Goal: Information Seeking & Learning: Learn about a topic

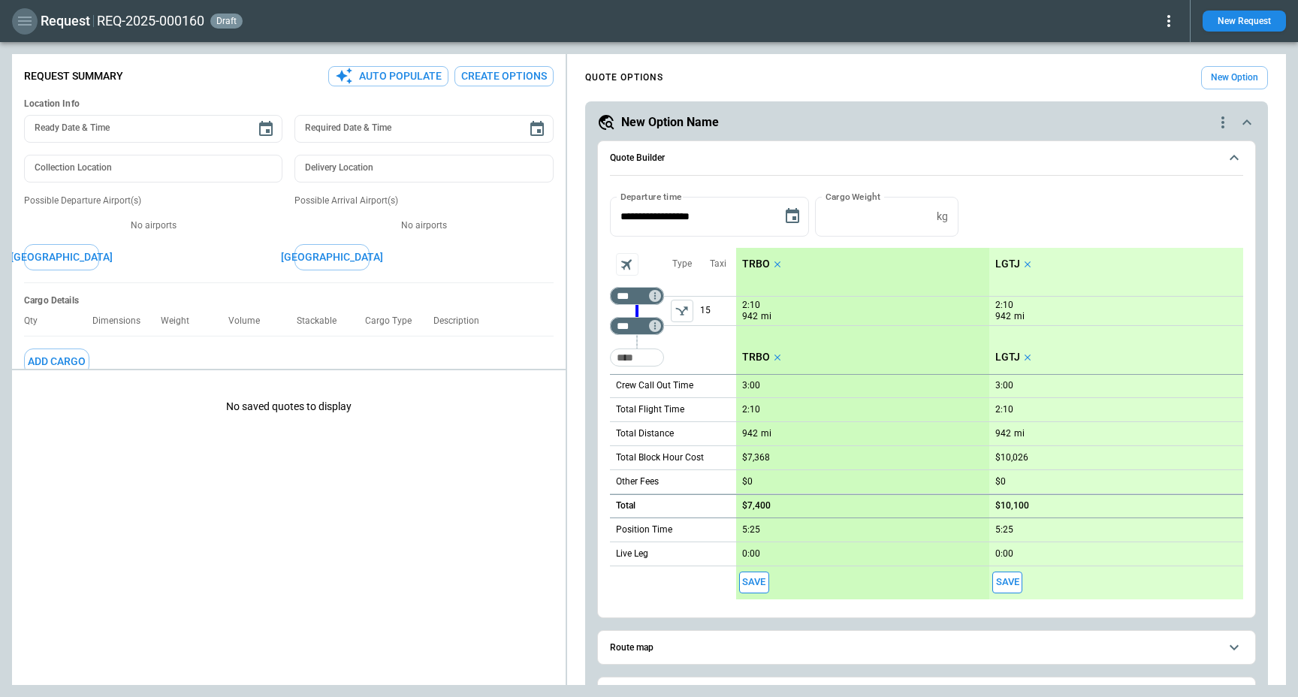
click at [21, 26] on icon "button" at bounding box center [25, 21] width 18 height 18
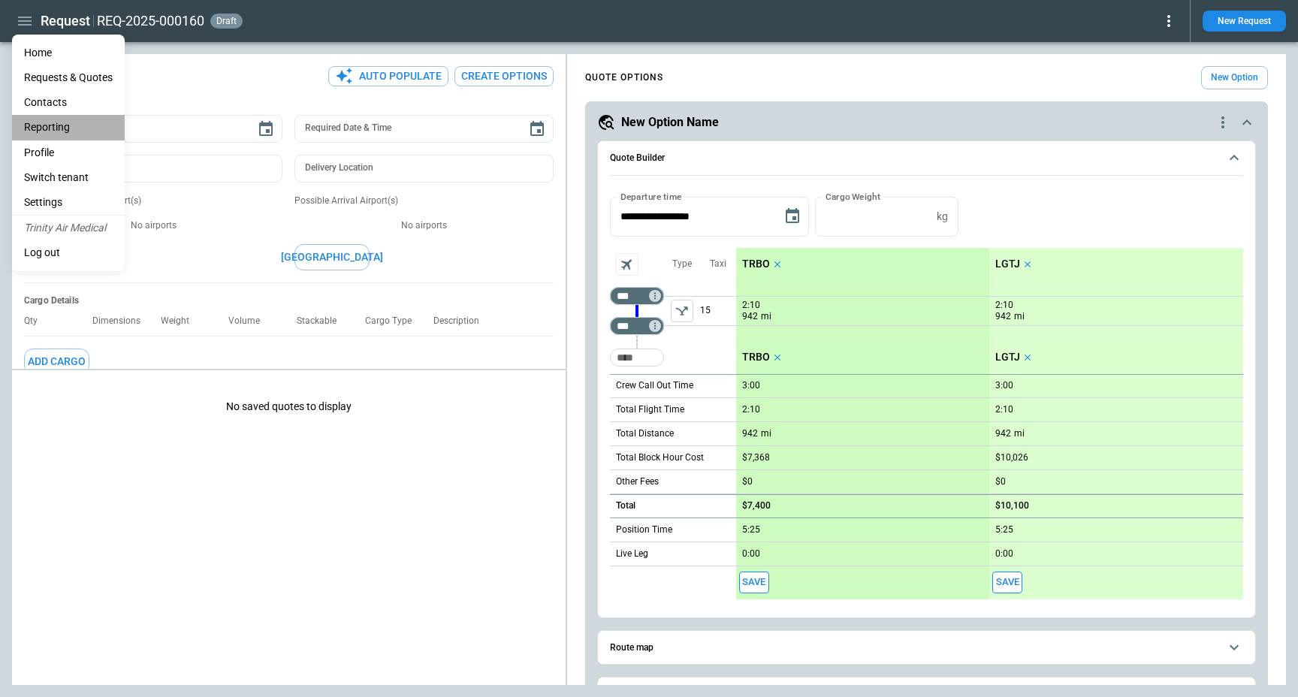
click at [68, 119] on li "Reporting" at bounding box center [68, 127] width 113 height 25
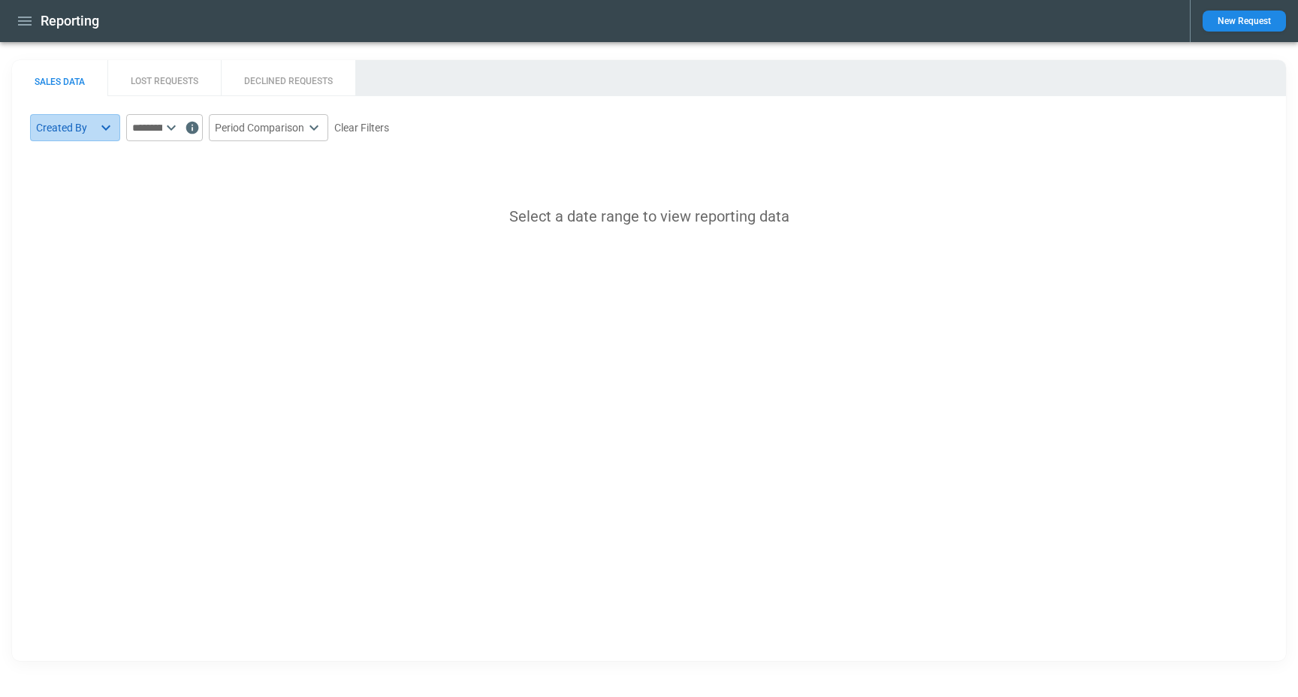
click at [86, 123] on body "Reporting New Request SALES DATA LOST REQUESTS DECLINED REQUESTS Created By ​ ​…" at bounding box center [649, 348] width 1298 height 697
click at [92, 128] on div at bounding box center [649, 348] width 1298 height 697
click at [153, 129] on input "text" at bounding box center [144, 127] width 36 height 27
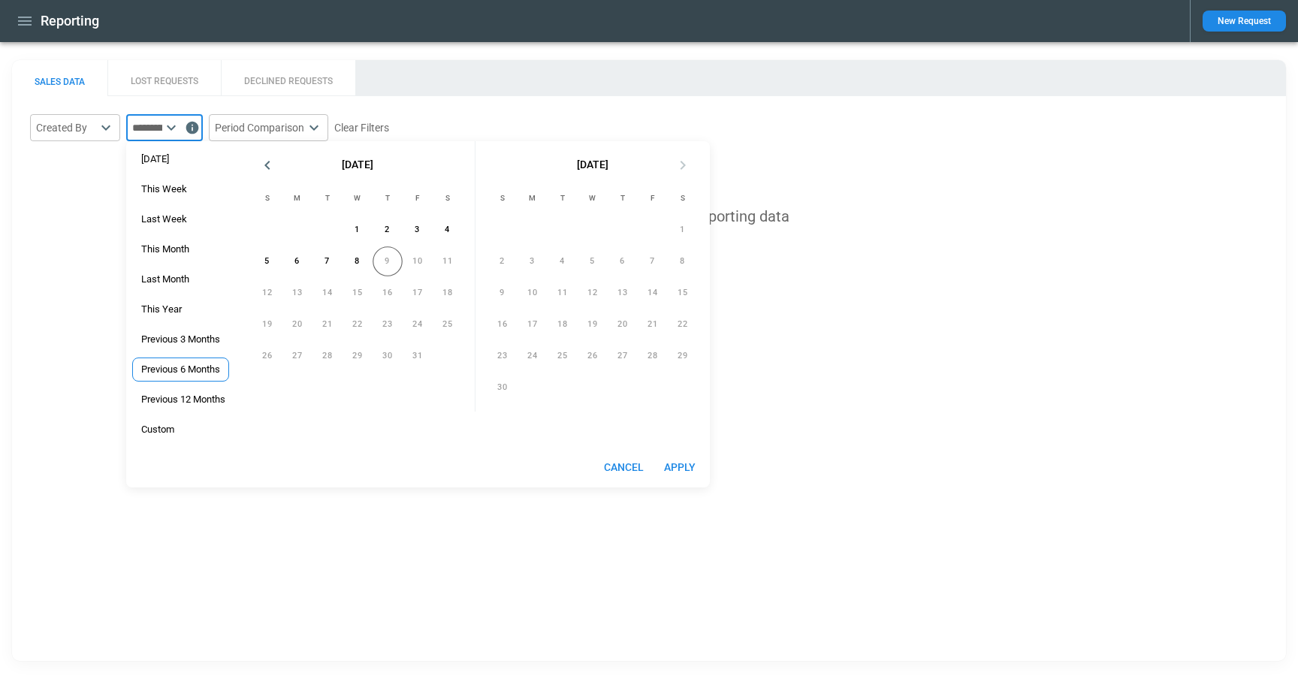
click at [191, 365] on span "Previous 6 Months" at bounding box center [180, 370] width 95 height 12
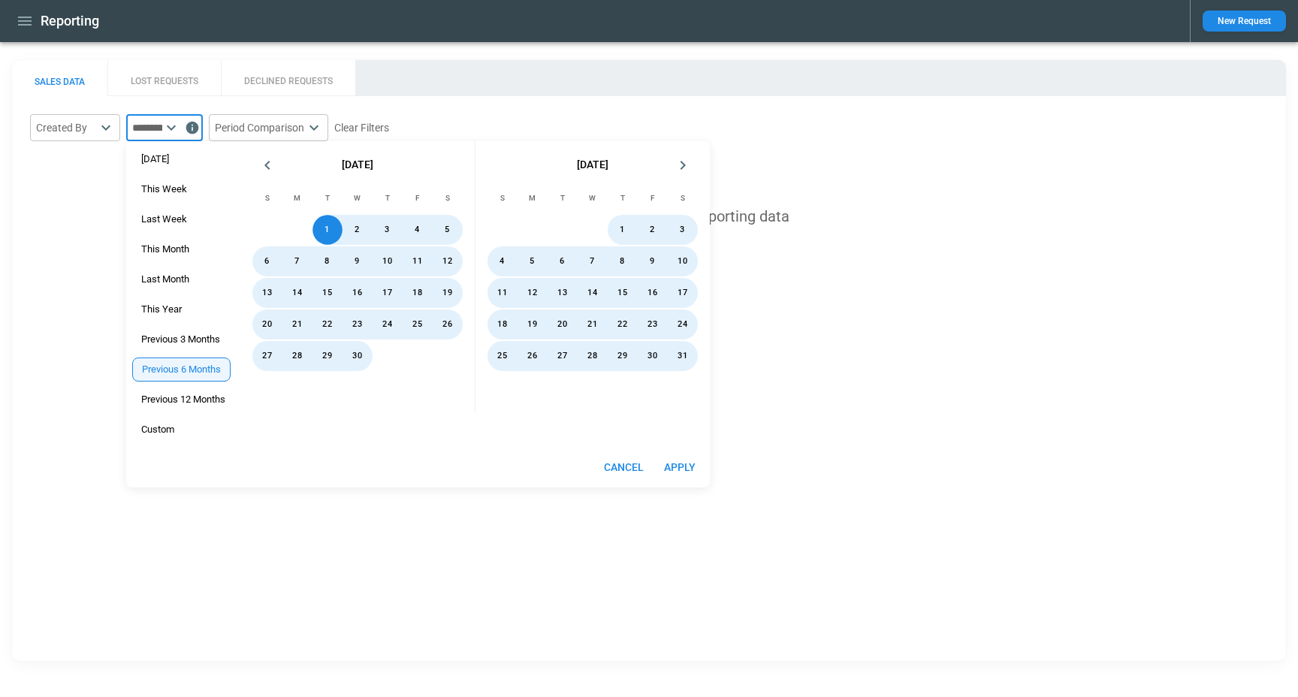
click at [680, 469] on button "Apply" at bounding box center [680, 468] width 48 height 28
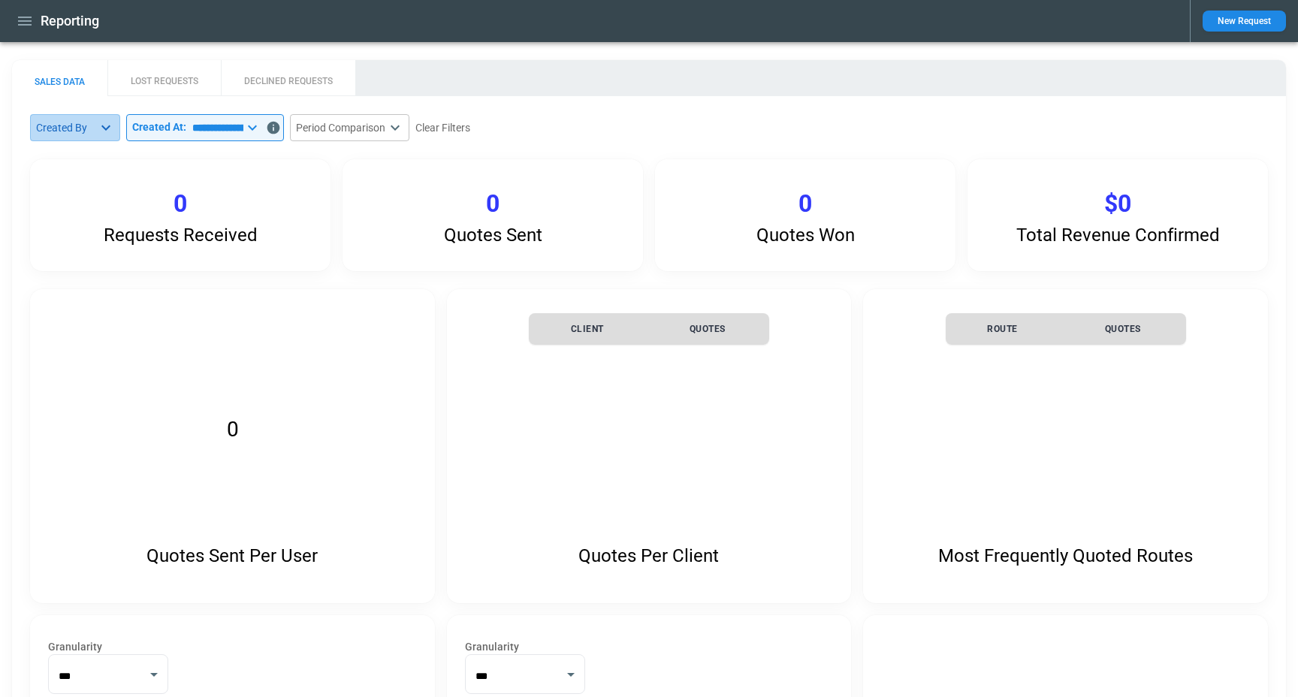
click at [84, 131] on body "**********" at bounding box center [649, 348] width 1298 height 697
click at [291, 136] on div at bounding box center [649, 348] width 1298 height 697
click at [261, 126] on icon at bounding box center [252, 128] width 18 height 18
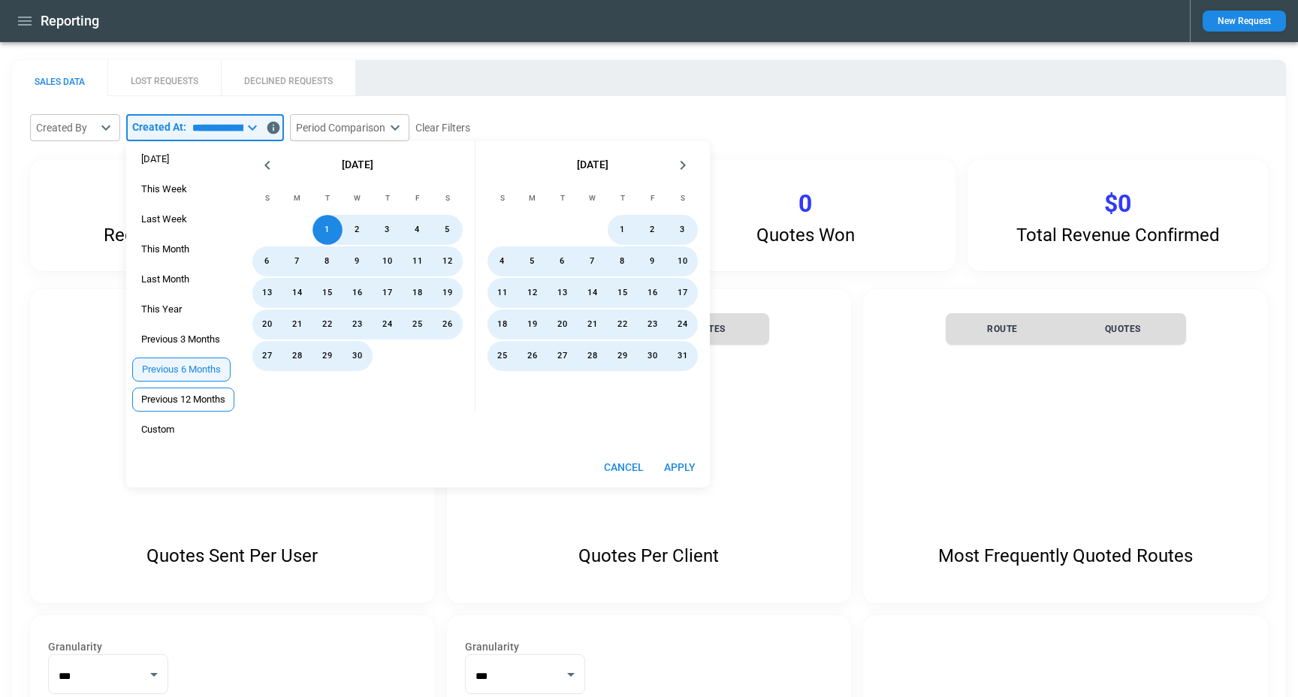
click at [204, 398] on span "Previous 12 Months" at bounding box center [183, 400] width 101 height 12
click at [691, 467] on button "Apply" at bounding box center [681, 468] width 48 height 28
type input "**********"
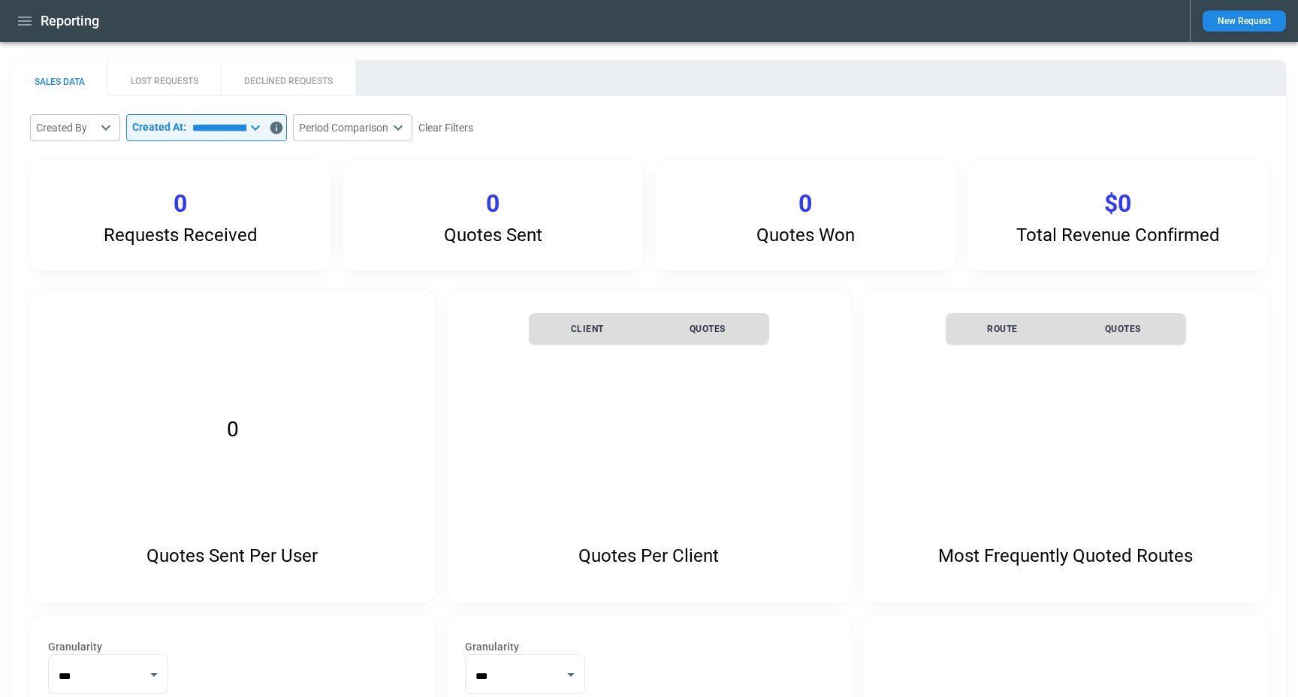
click at [23, 5] on div "Reporting New Request" at bounding box center [649, 21] width 1298 height 42
click at [22, 21] on icon "button" at bounding box center [25, 21] width 14 height 9
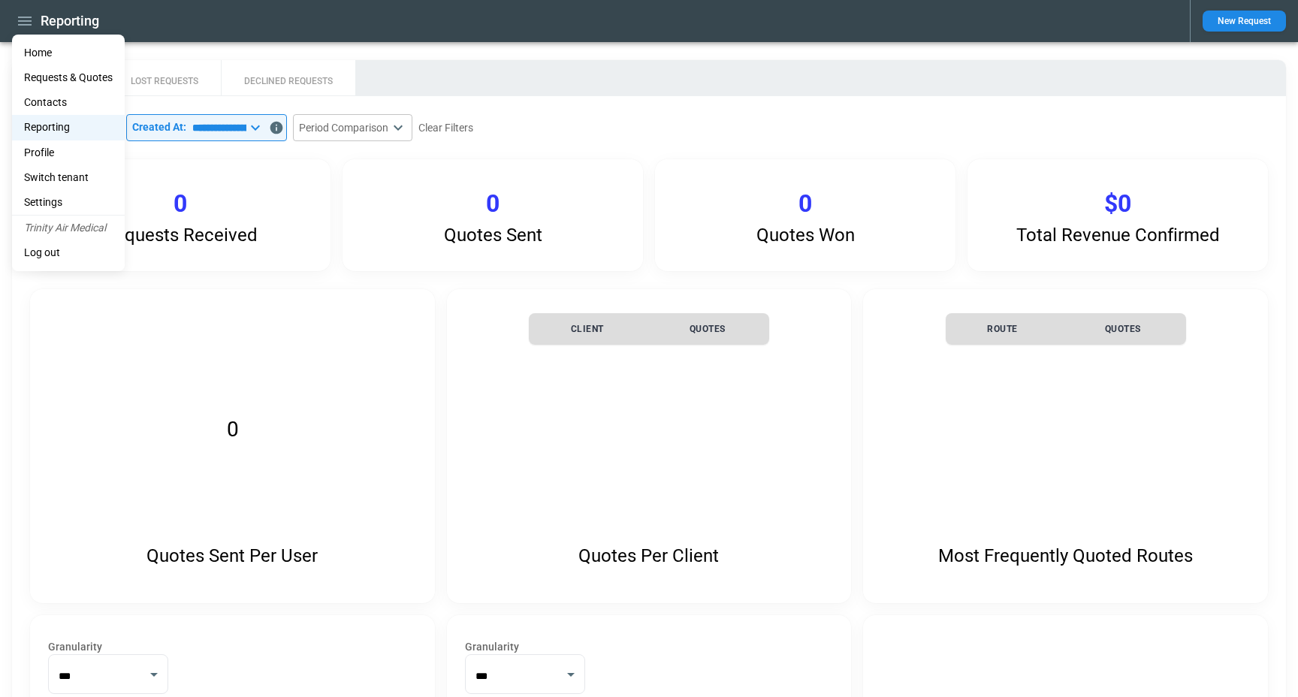
click at [92, 178] on li "Switch tenant" at bounding box center [68, 177] width 113 height 25
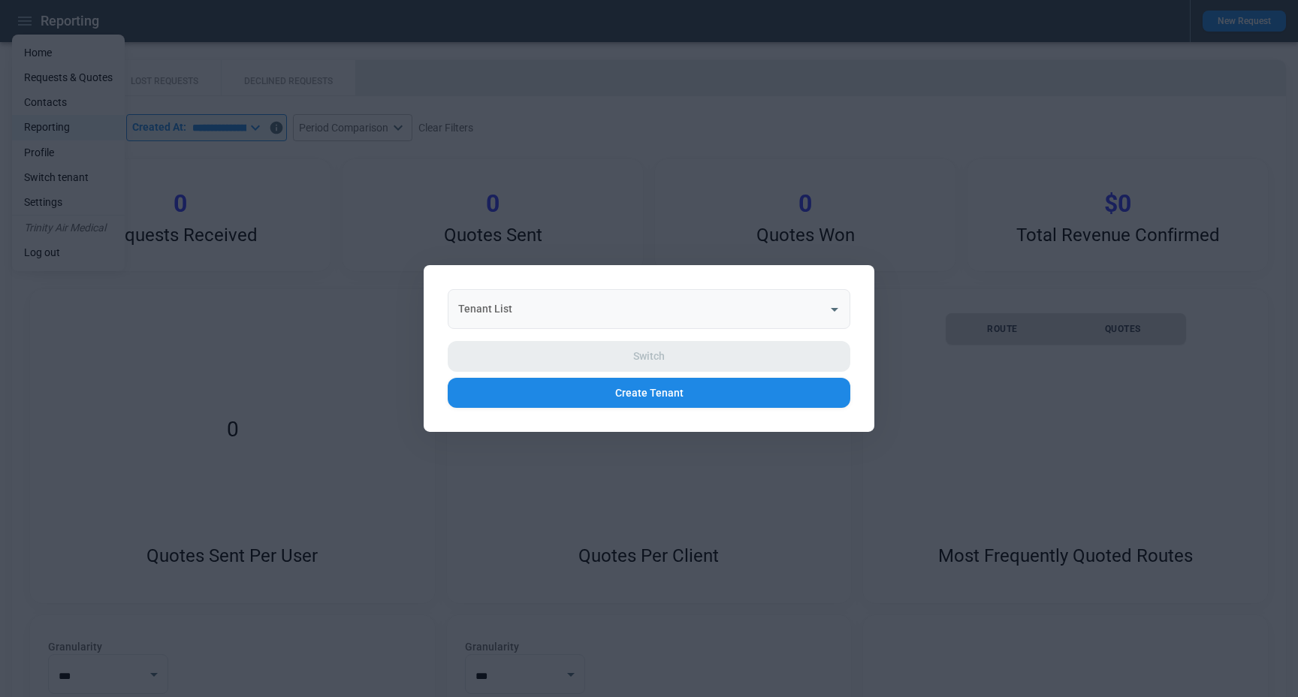
click at [648, 304] on input "Tenant List" at bounding box center [638, 309] width 367 height 26
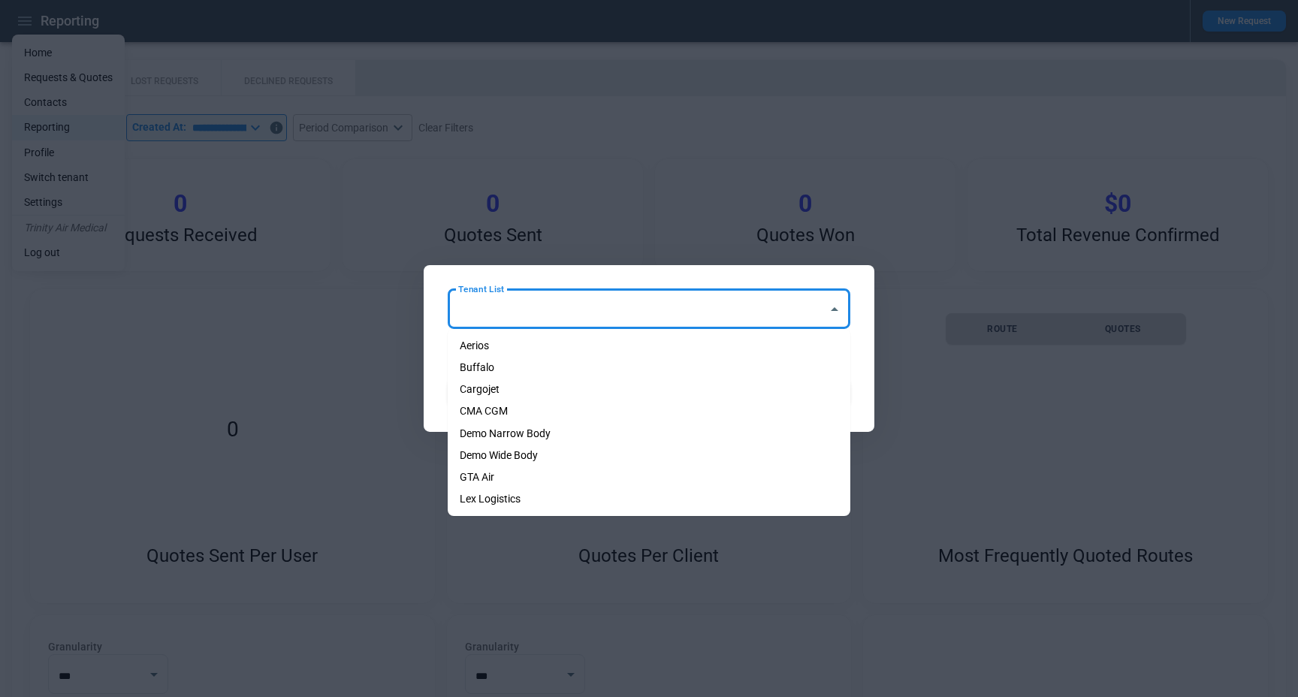
click at [627, 434] on li "Demo Narrow Body" at bounding box center [649, 434] width 403 height 22
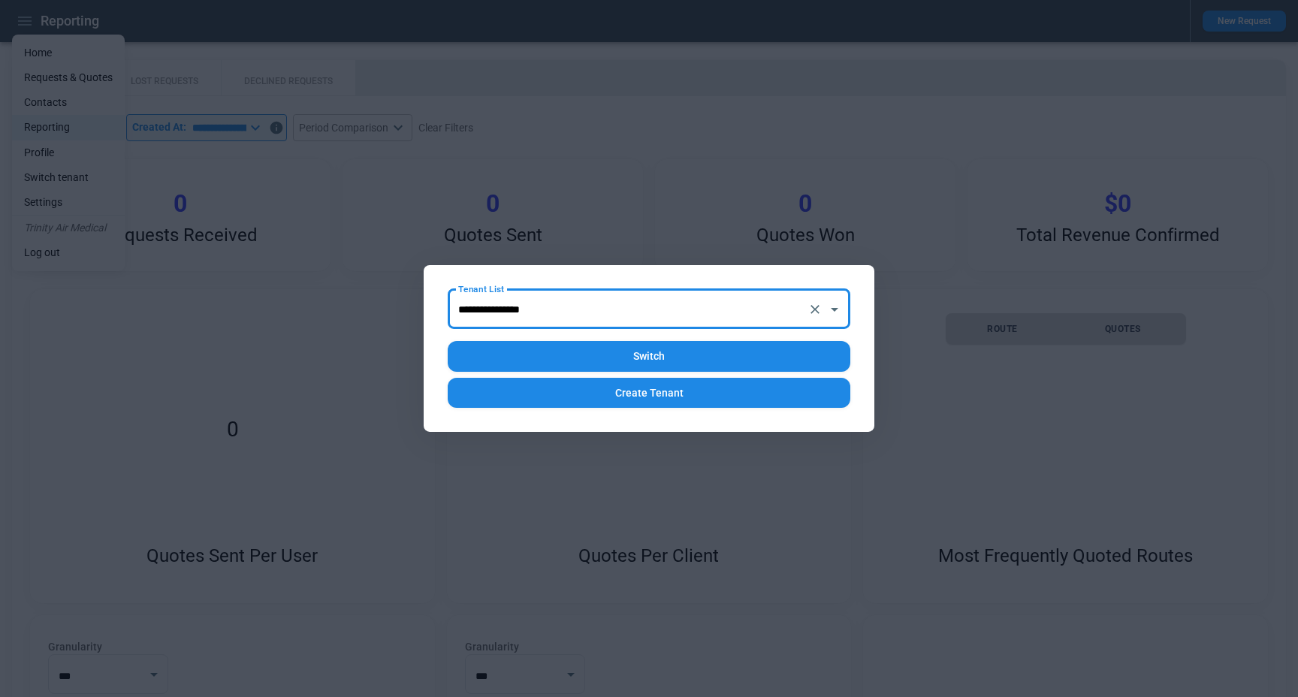
click at [603, 317] on input "**********" at bounding box center [628, 309] width 347 height 26
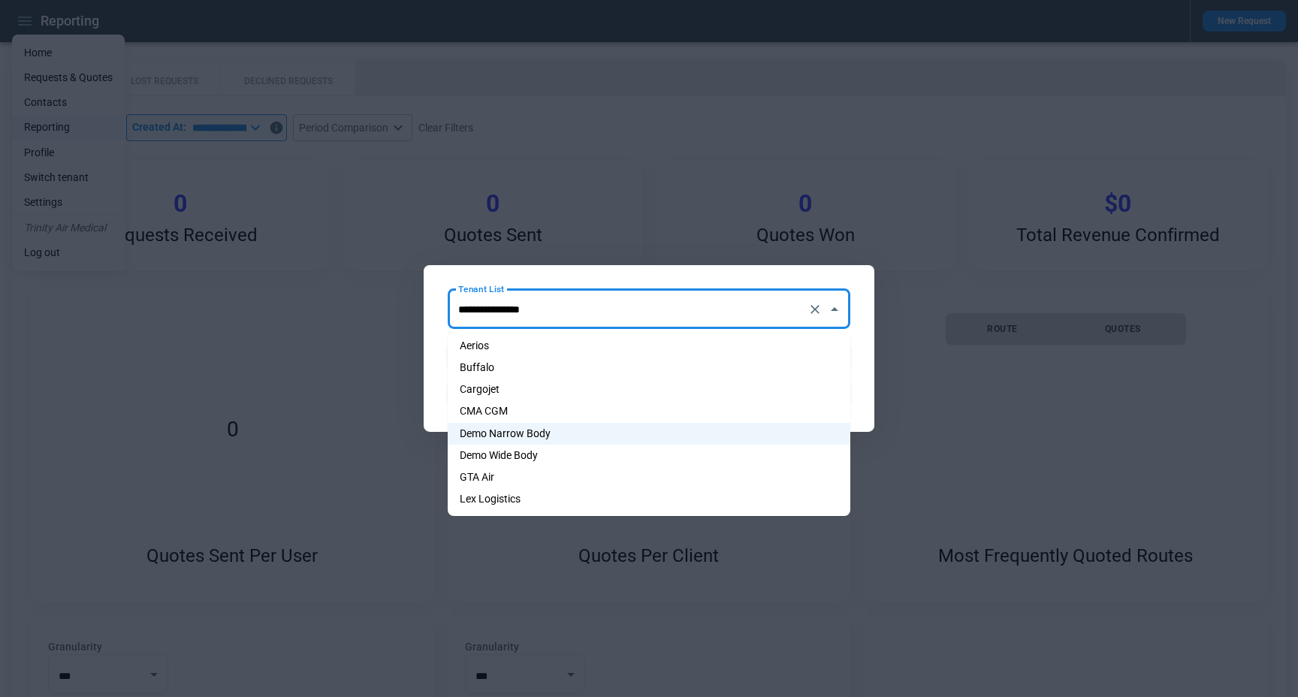
click at [590, 450] on li "Demo Wide Body" at bounding box center [649, 456] width 403 height 22
type input "**********"
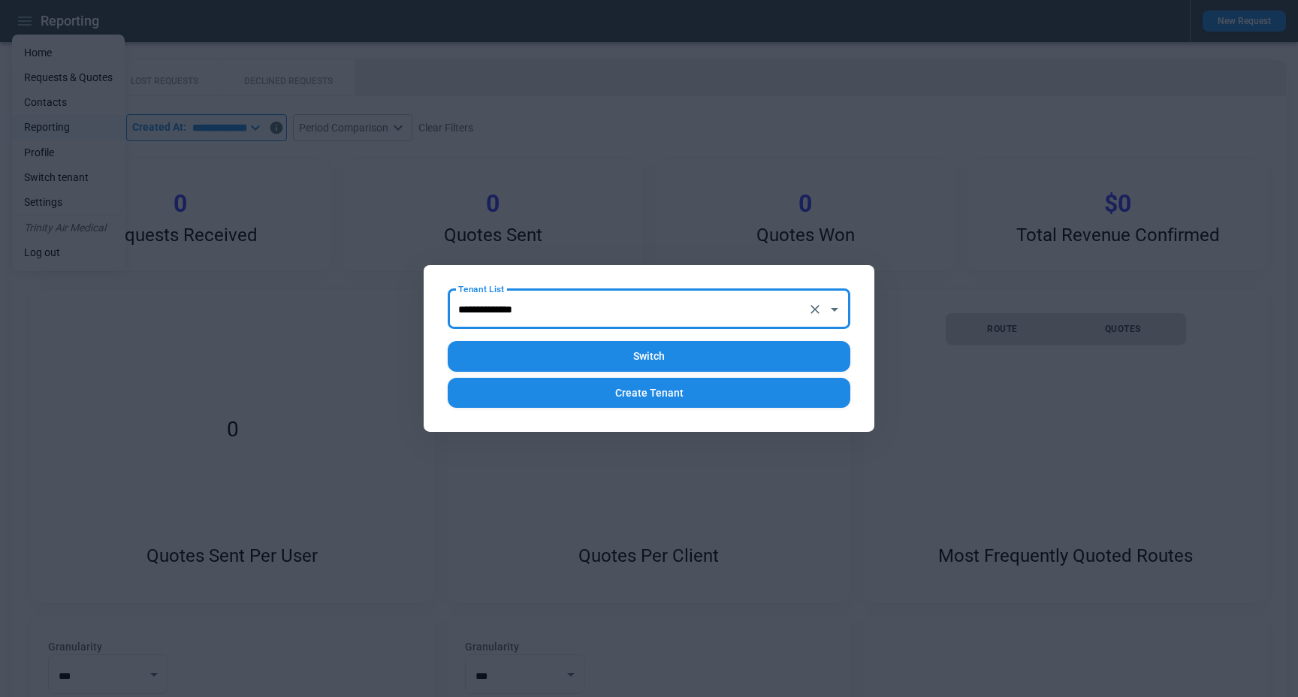
click at [630, 358] on button "Switch" at bounding box center [649, 356] width 403 height 31
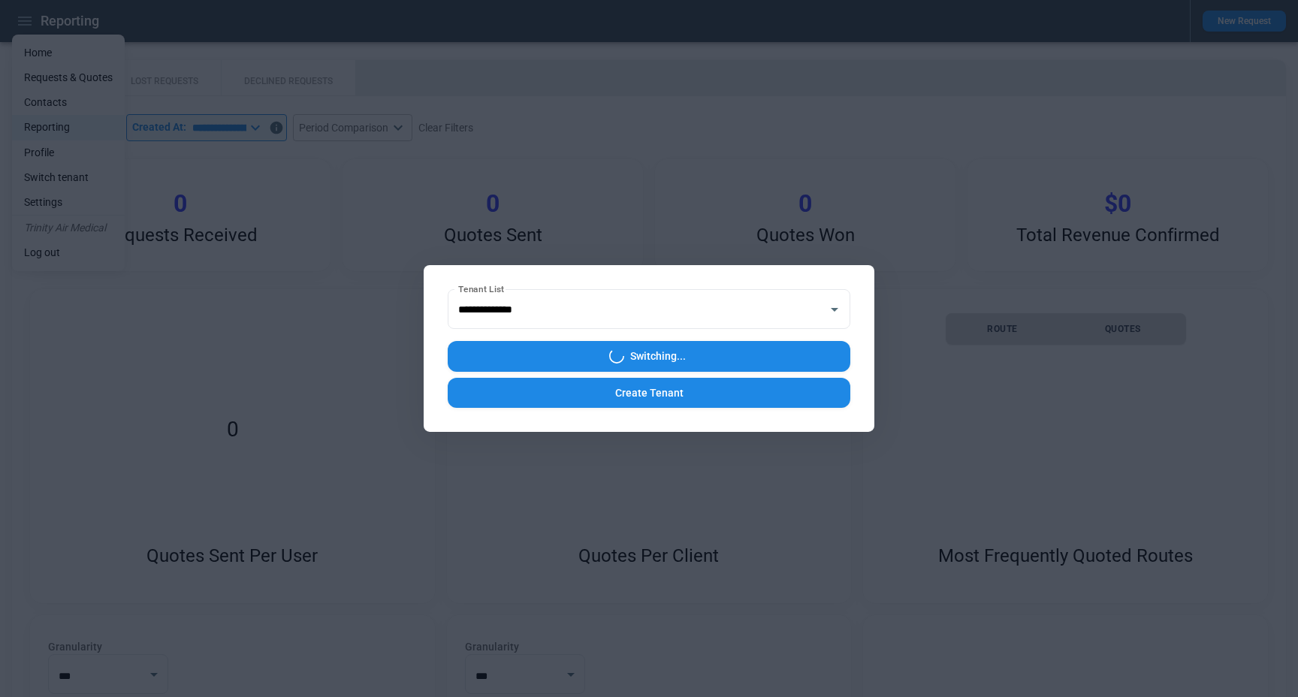
type input "*"
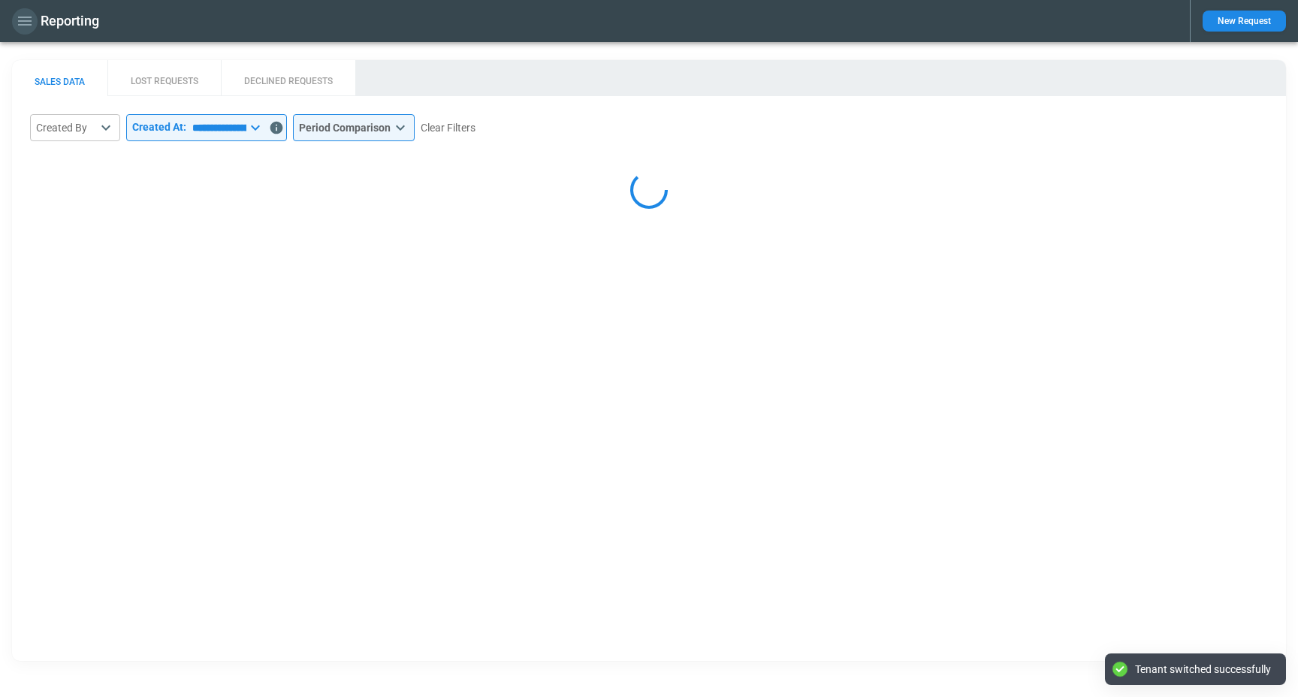
click at [26, 25] on icon "button" at bounding box center [25, 21] width 14 height 9
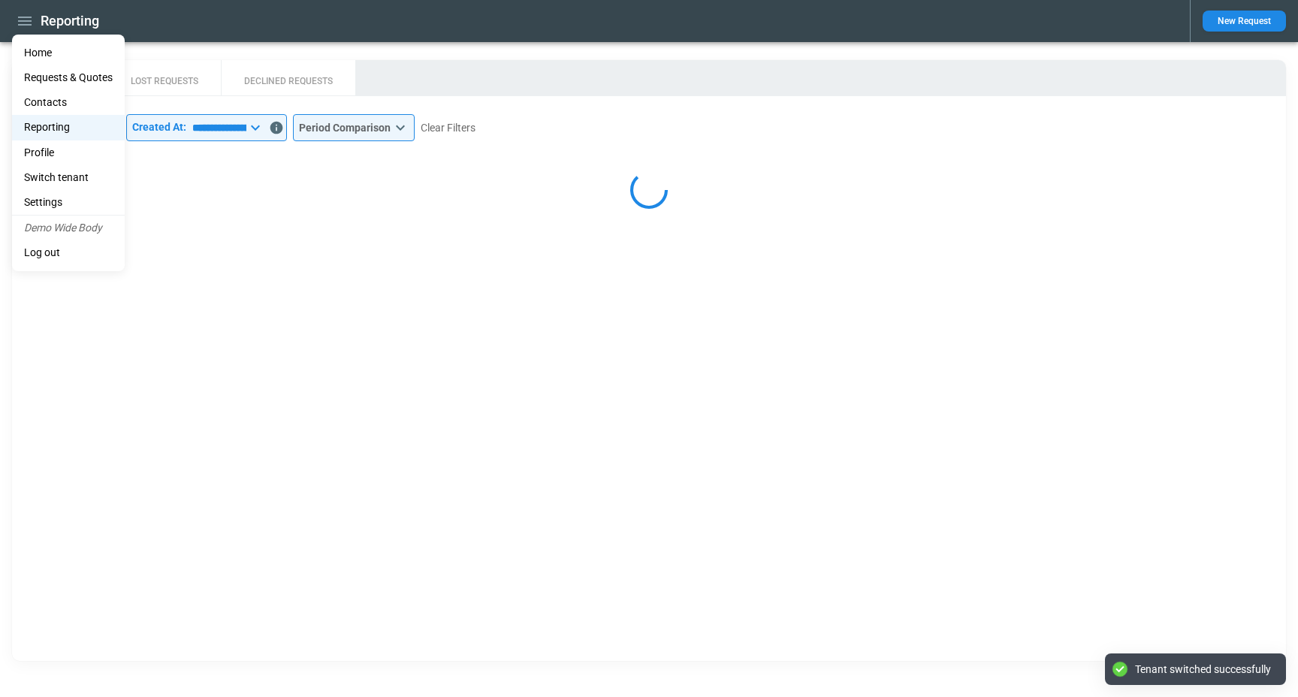
click at [41, 53] on li "Home" at bounding box center [68, 53] width 113 height 25
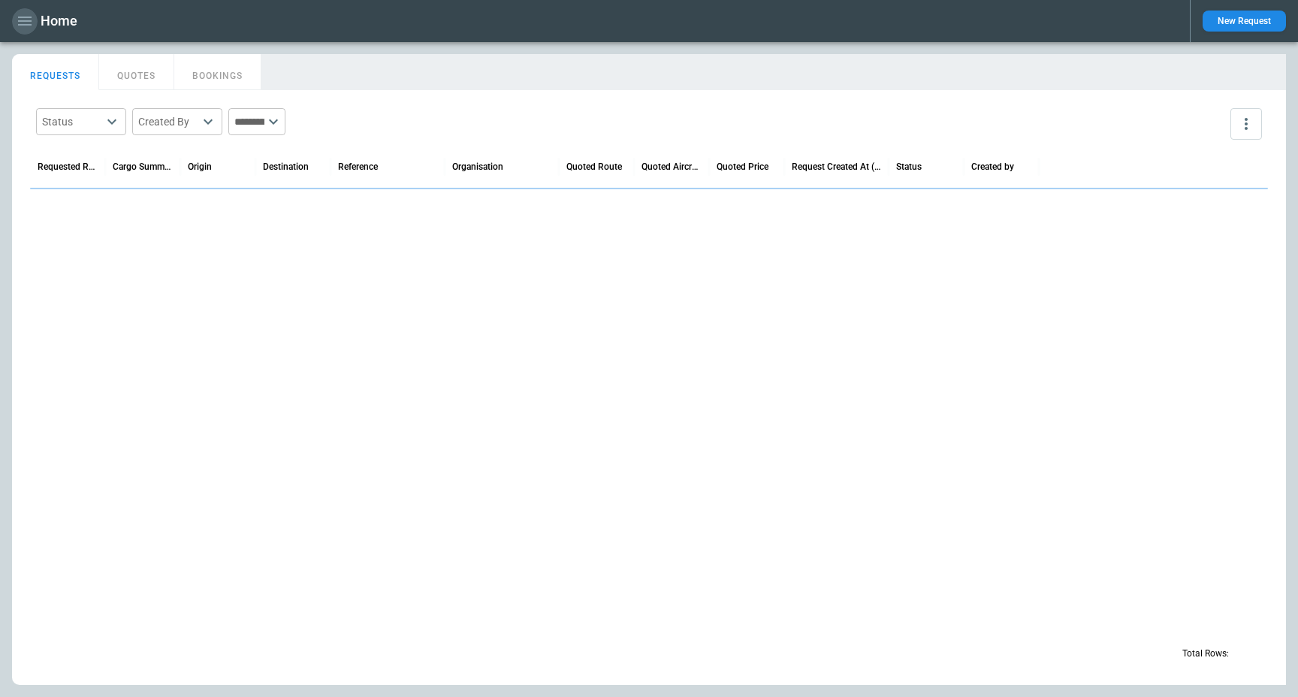
click at [18, 18] on icon "button" at bounding box center [25, 21] width 18 height 18
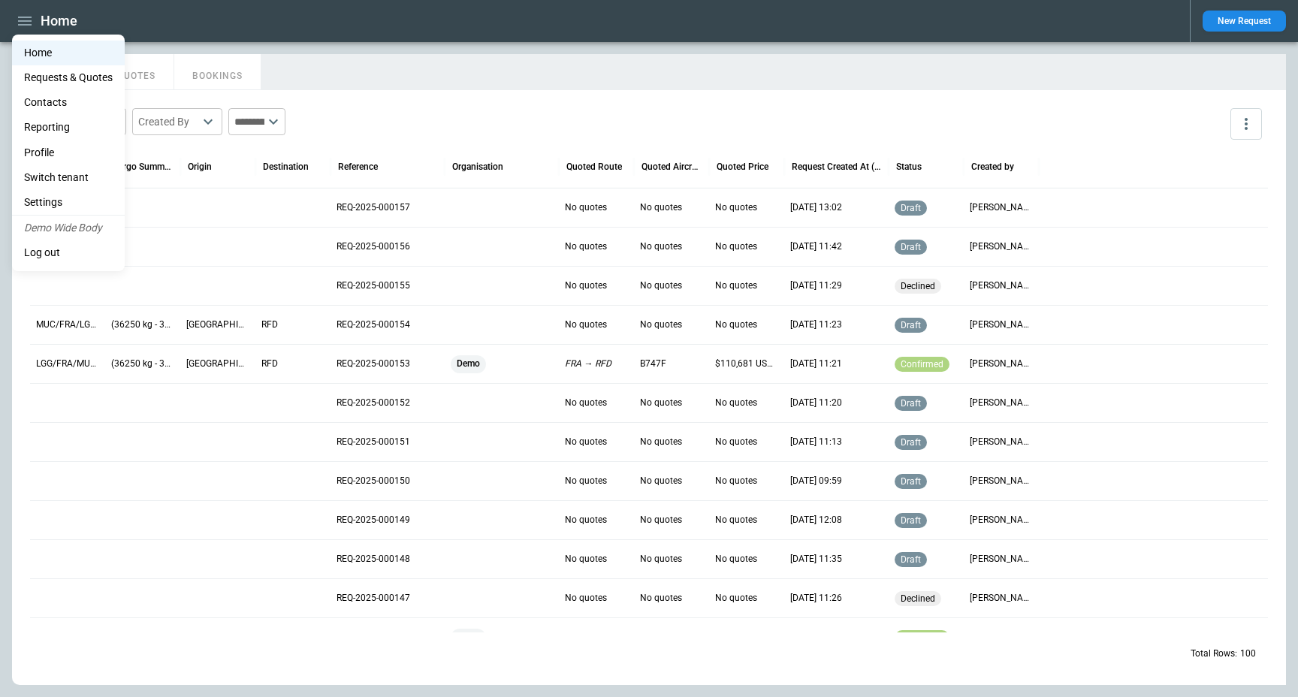
click at [81, 131] on li "Reporting" at bounding box center [68, 127] width 113 height 25
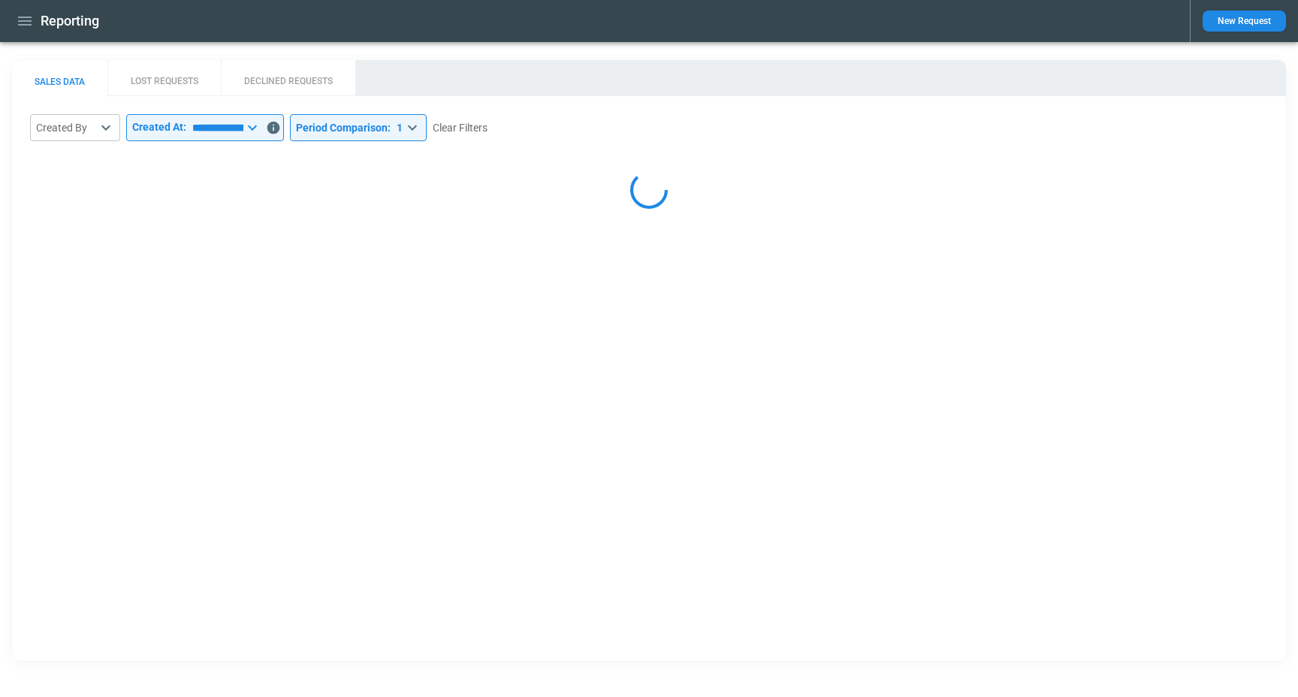
select select "*****"
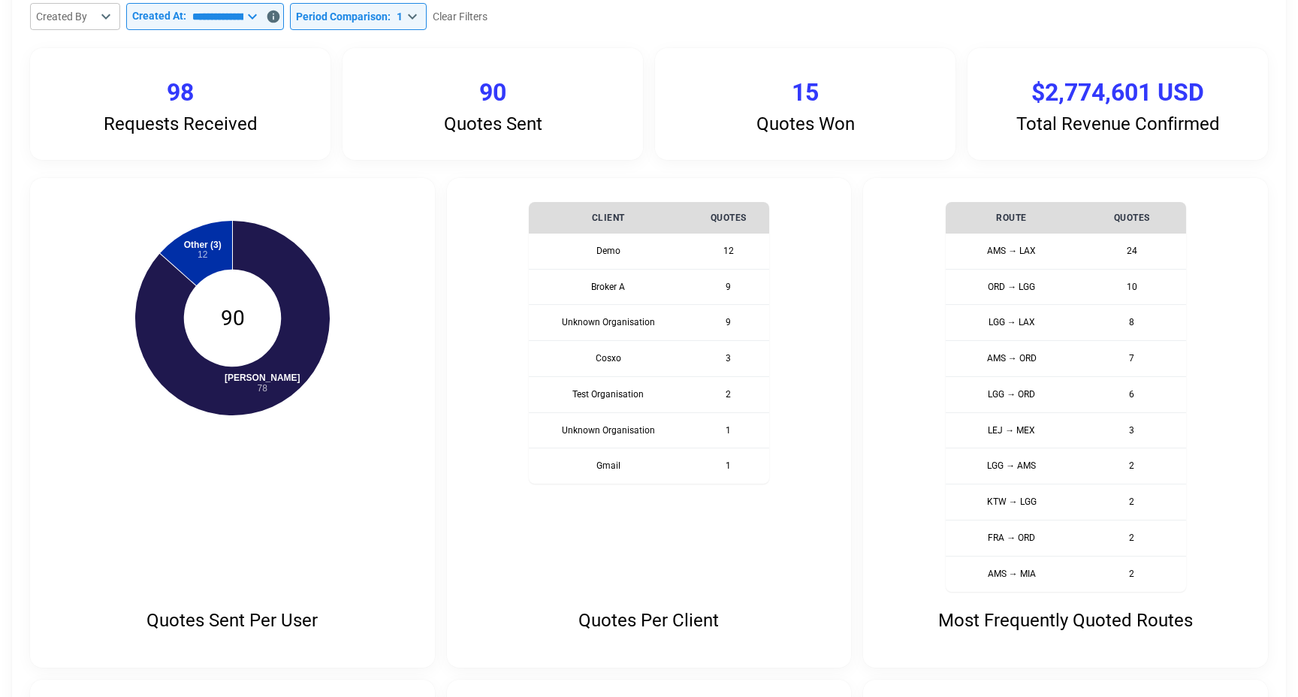
scroll to position [66, 0]
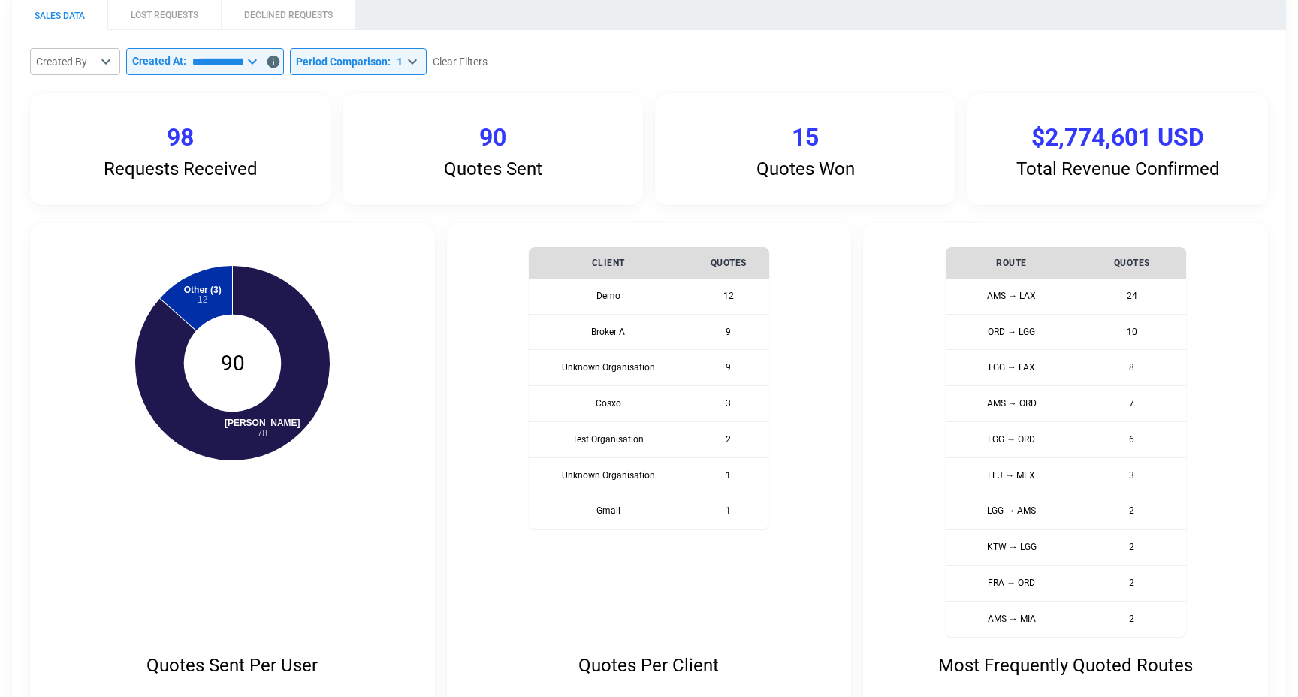
drag, startPoint x: 252, startPoint y: 174, endPoint x: 251, endPoint y: 188, distance: 13.6
click at [251, 188] on div "Requests Received 98" at bounding box center [180, 149] width 300 height 112
click at [251, 189] on div "Requests Received 98" at bounding box center [180, 149] width 300 height 112
drag, startPoint x: 166, startPoint y: 135, endPoint x: 307, endPoint y: 209, distance: 159.3
click at [307, 209] on div "**********" at bounding box center [649, 571] width 1238 height 1046
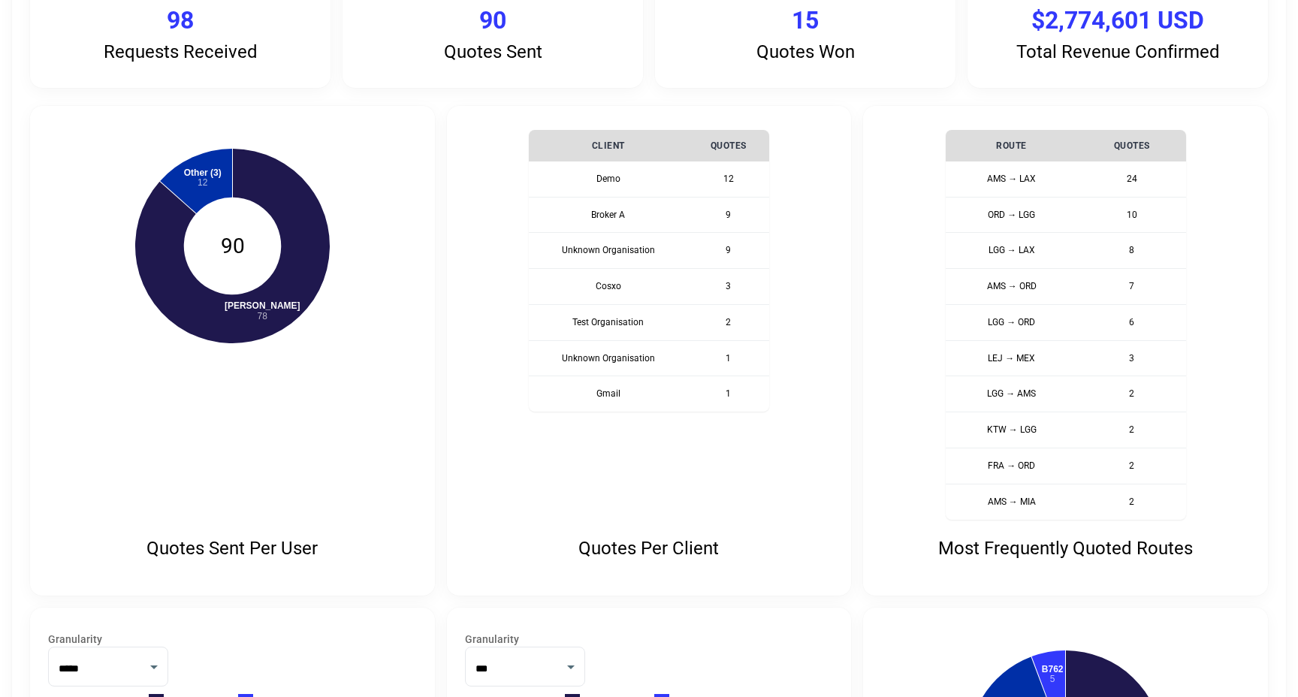
scroll to position [0, 0]
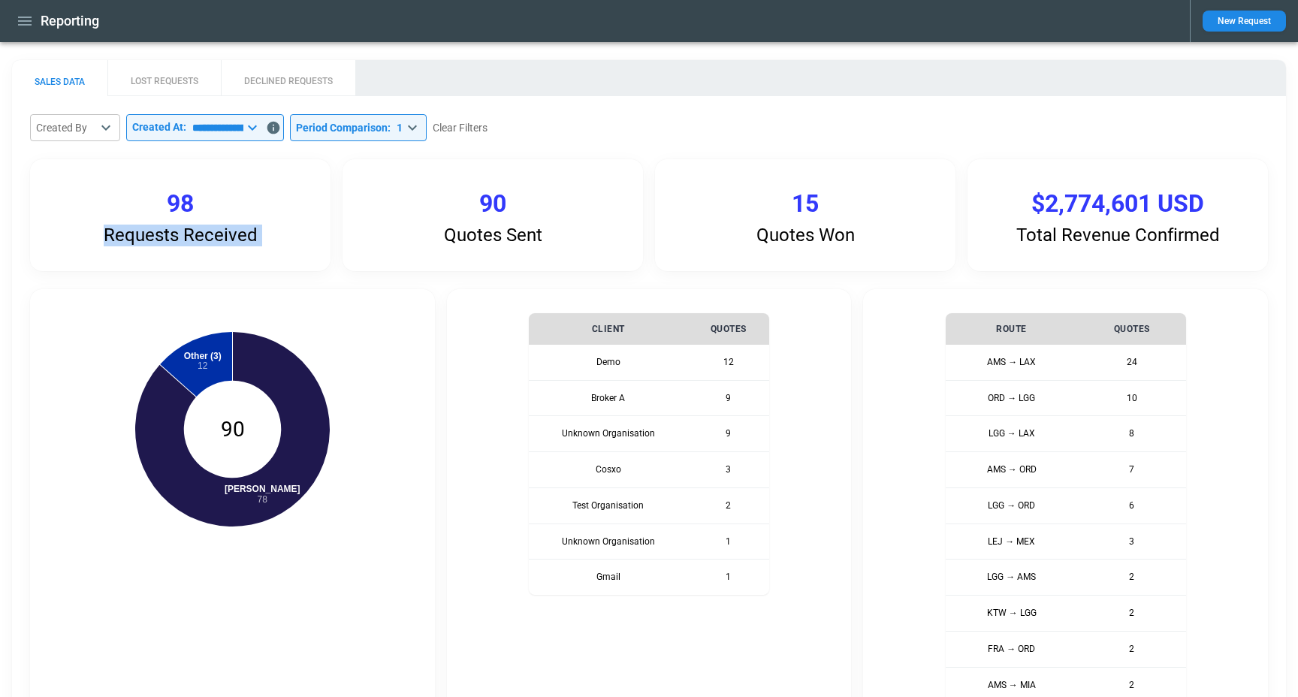
drag, startPoint x: 152, startPoint y: 193, endPoint x: 270, endPoint y: 206, distance: 118.6
click at [270, 206] on div "Requests Received 98" at bounding box center [180, 215] width 300 height 112
drag, startPoint x: 167, startPoint y: 201, endPoint x: 205, endPoint y: 201, distance: 38.3
click at [205, 201] on div "Requests Received 98" at bounding box center [180, 215] width 300 height 112
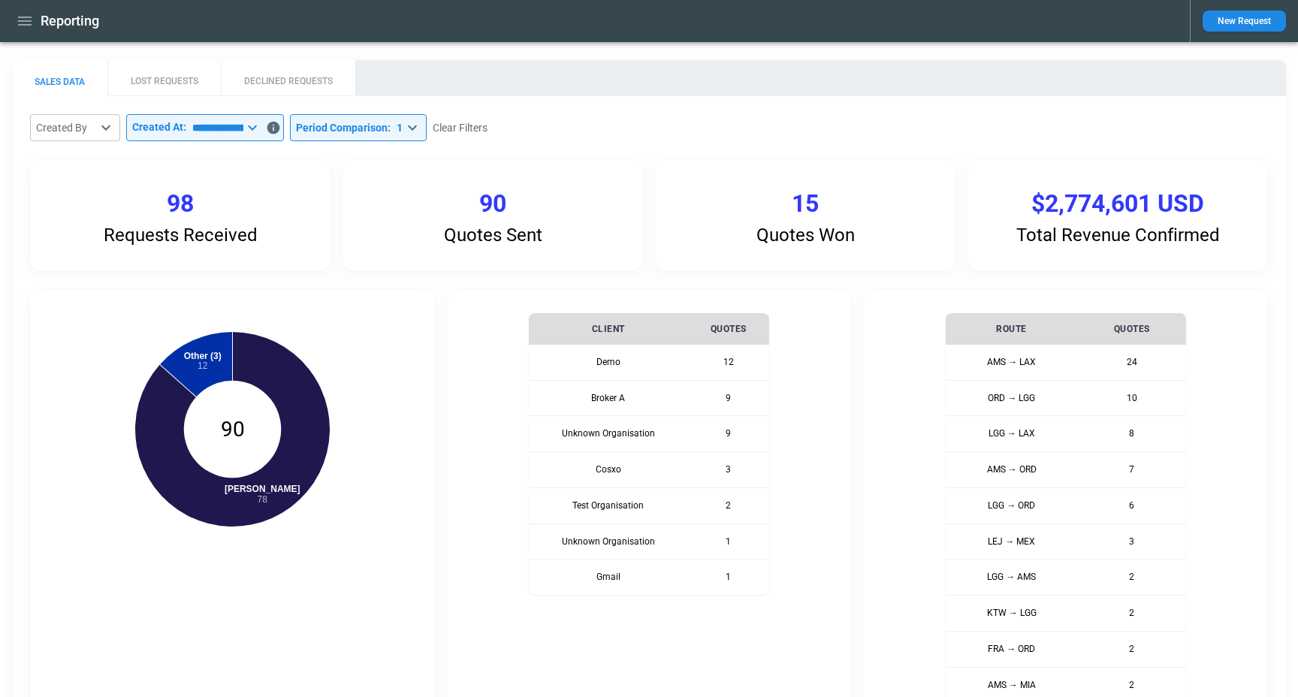
click at [277, 262] on div "Requests Received 98" at bounding box center [180, 215] width 300 height 112
click at [334, 276] on div "**********" at bounding box center [649, 637] width 1238 height 1046
click at [690, 60] on div "SALES DATA LOST REQUESTS DECLINED REQUESTS" at bounding box center [649, 78] width 1274 height 36
click at [29, 26] on icon "button" at bounding box center [25, 21] width 18 height 18
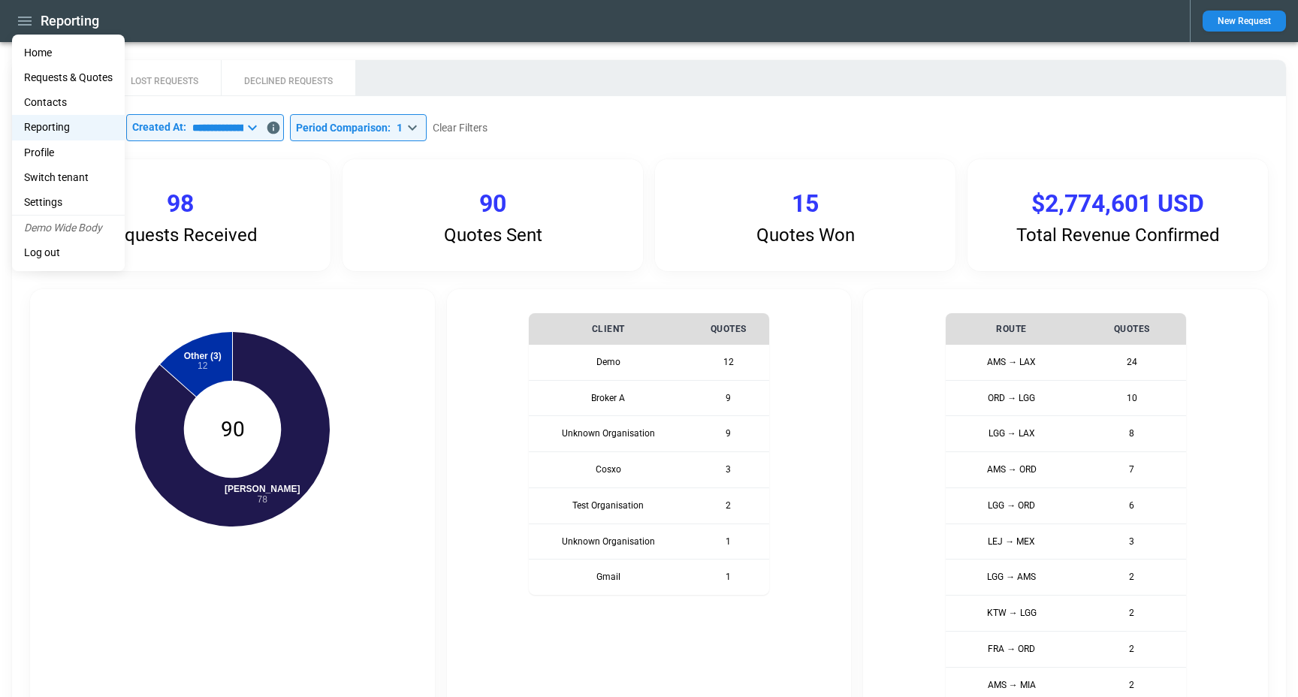
click at [29, 44] on li "Home" at bounding box center [68, 53] width 113 height 25
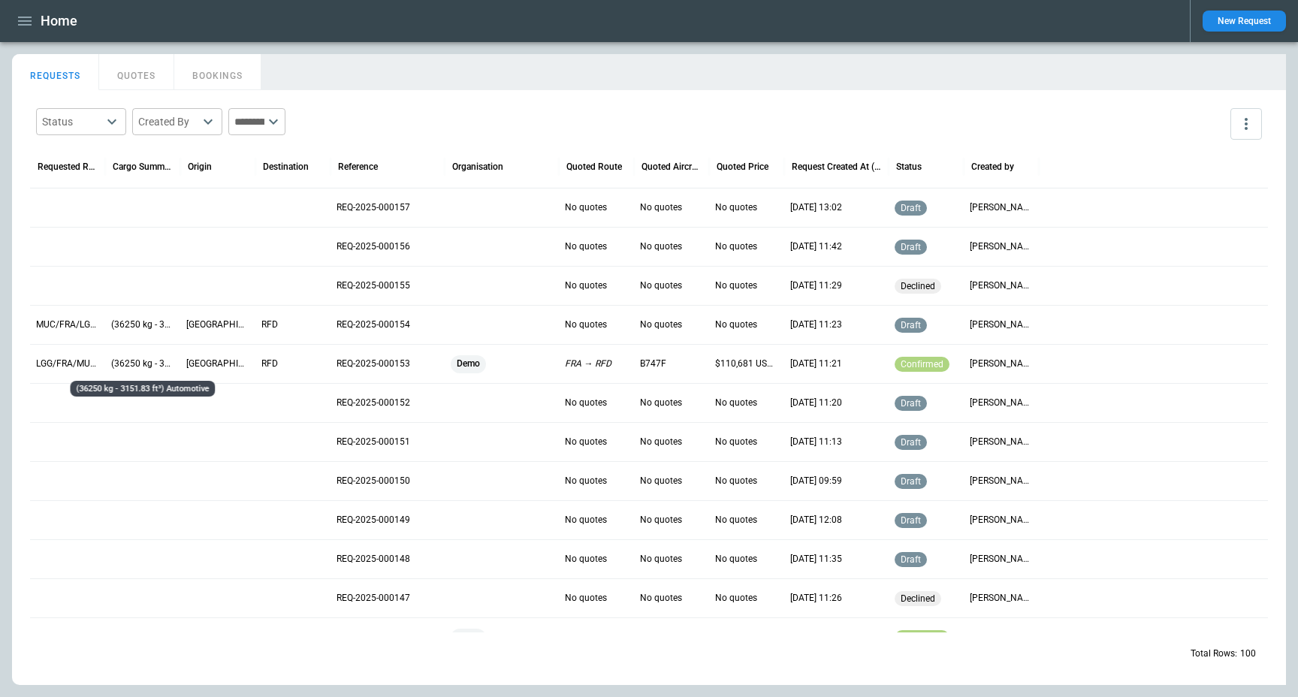
click at [115, 370] on p "(36250 kg - 3151.83 ft³) Automotive" at bounding box center [142, 364] width 63 height 13
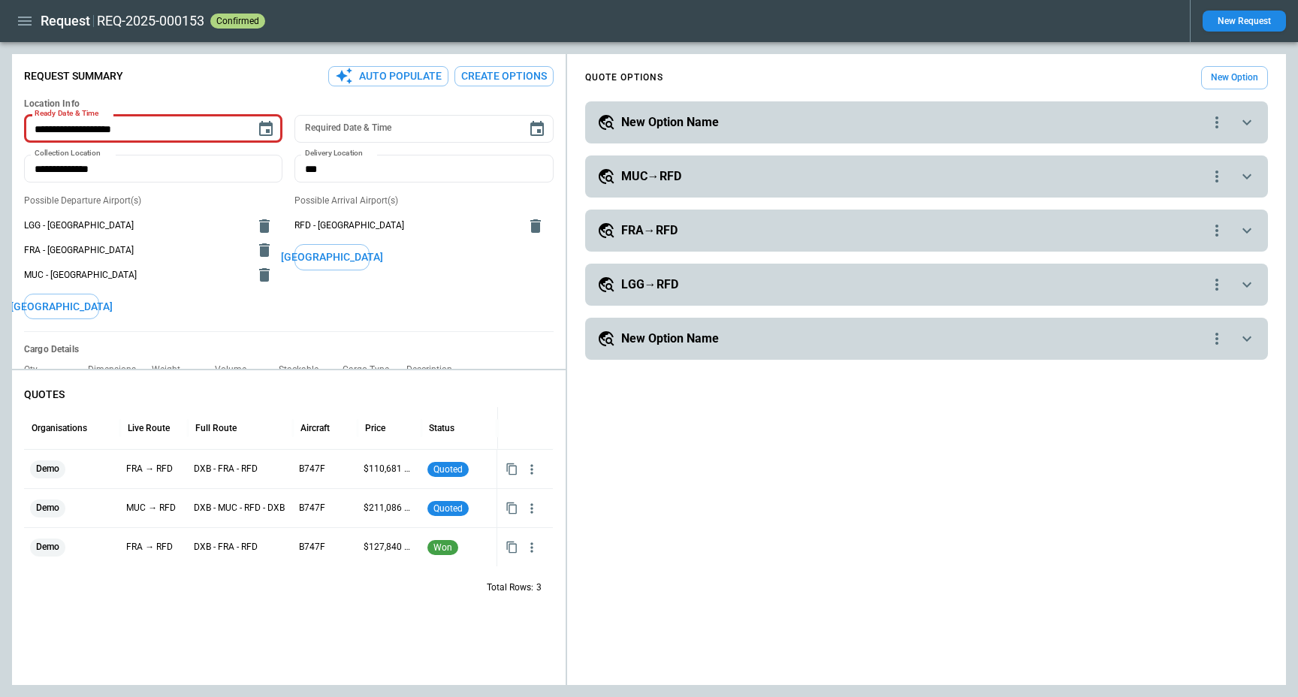
click at [690, 281] on div "LGG→RFD" at bounding box center [902, 285] width 611 height 18
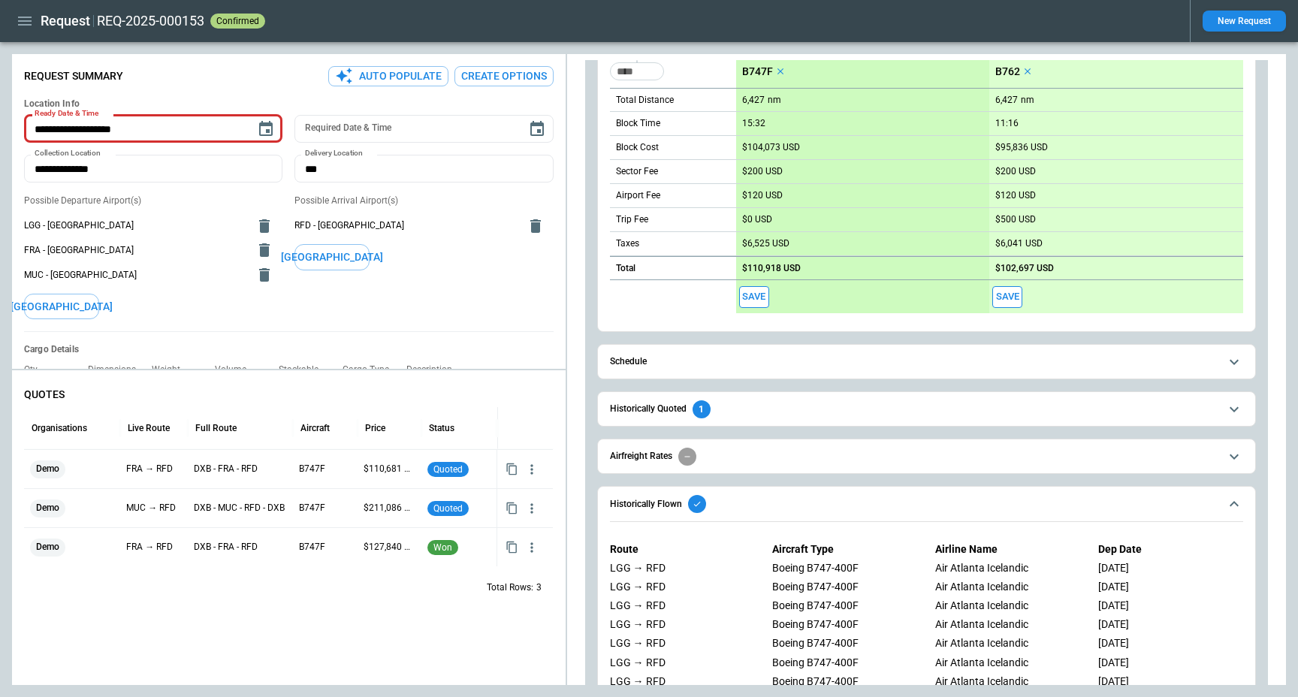
scroll to position [623, 0]
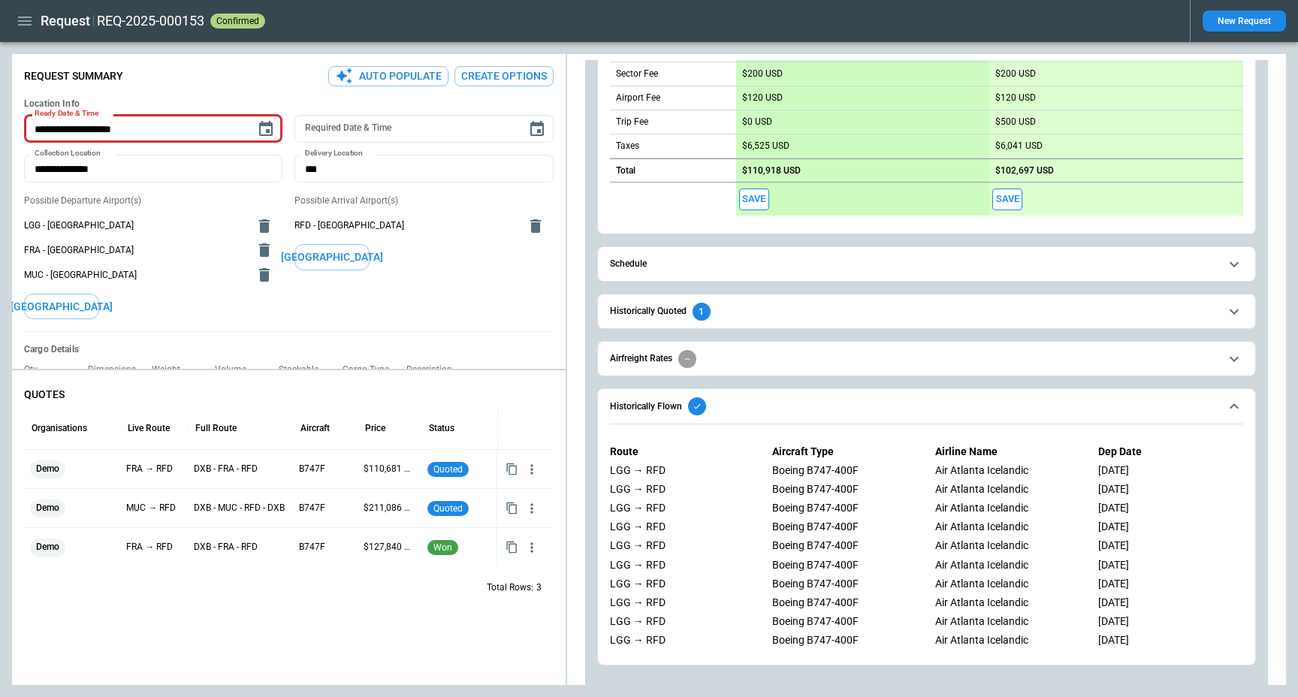
click at [648, 317] on div "Historically Quoted 1" at bounding box center [660, 312] width 101 height 18
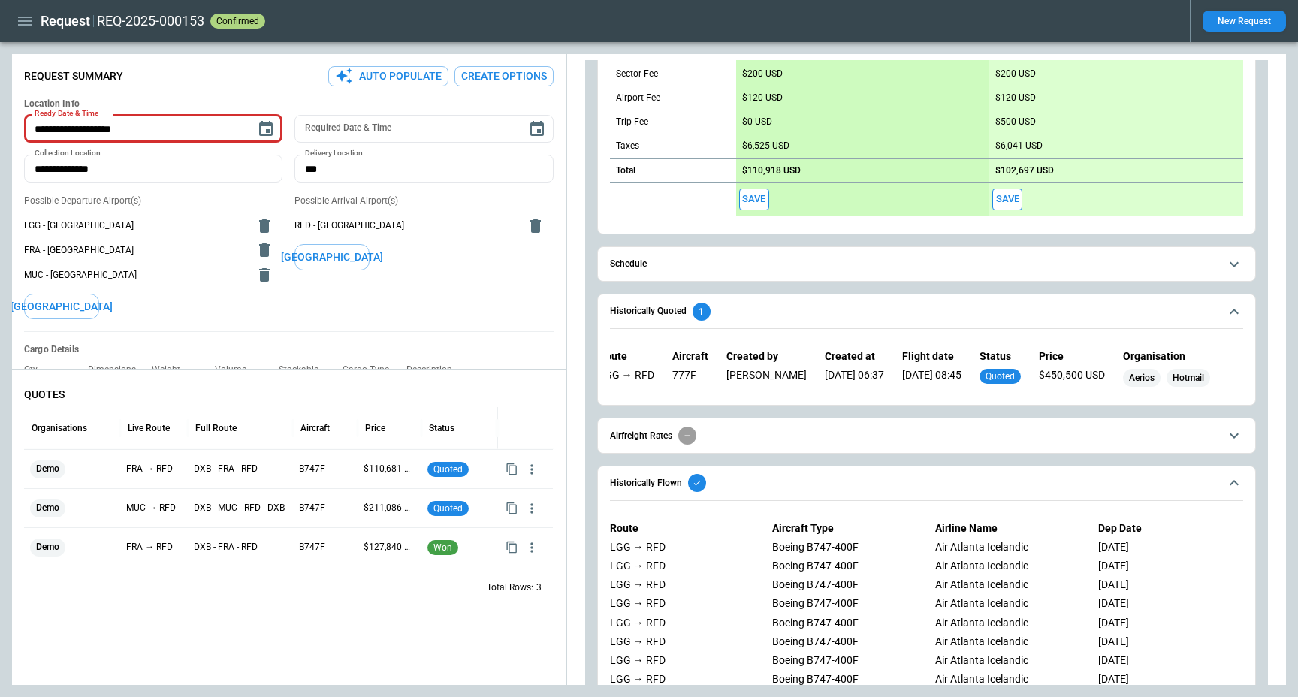
scroll to position [0, 46]
click at [1069, 373] on div "$450,500 USD" at bounding box center [1072, 378] width 66 height 18
click at [1062, 373] on div "$450,500 USD" at bounding box center [1072, 378] width 66 height 18
click at [1148, 383] on span "Aerios" at bounding box center [1142, 378] width 38 height 11
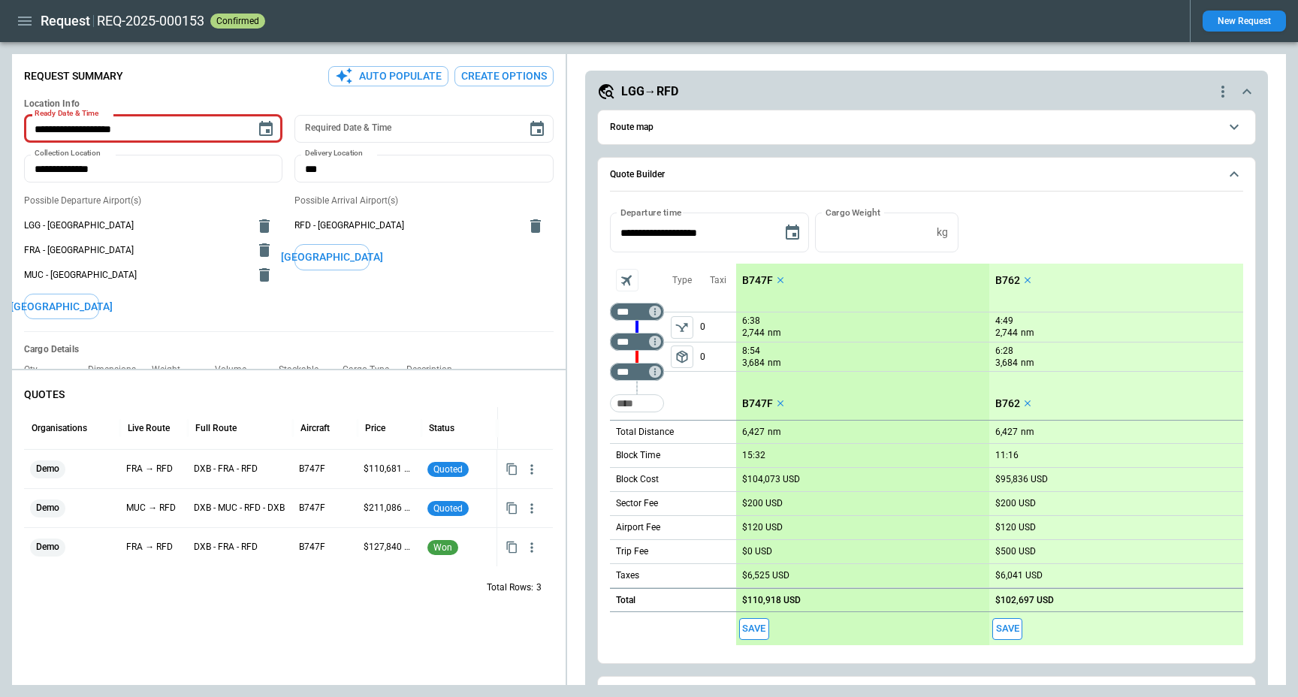
scroll to position [172, 0]
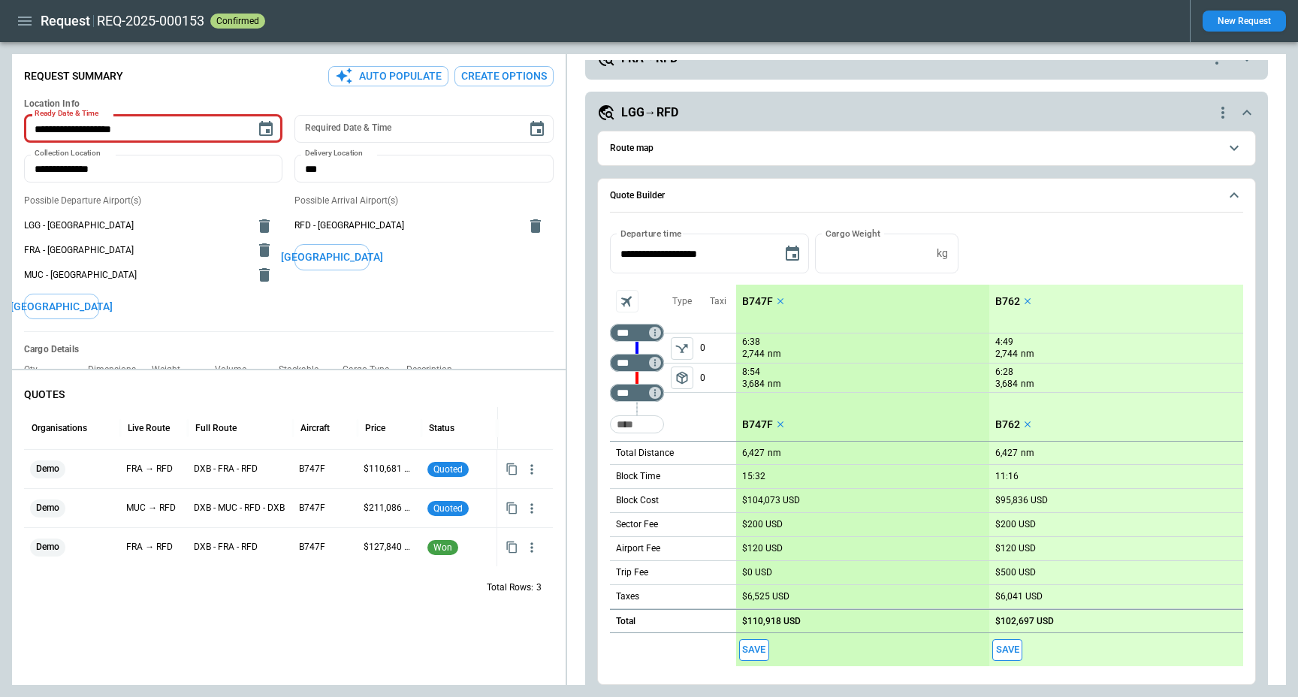
click at [674, 107] on h5 "LGG→RFD" at bounding box center [649, 112] width 57 height 17
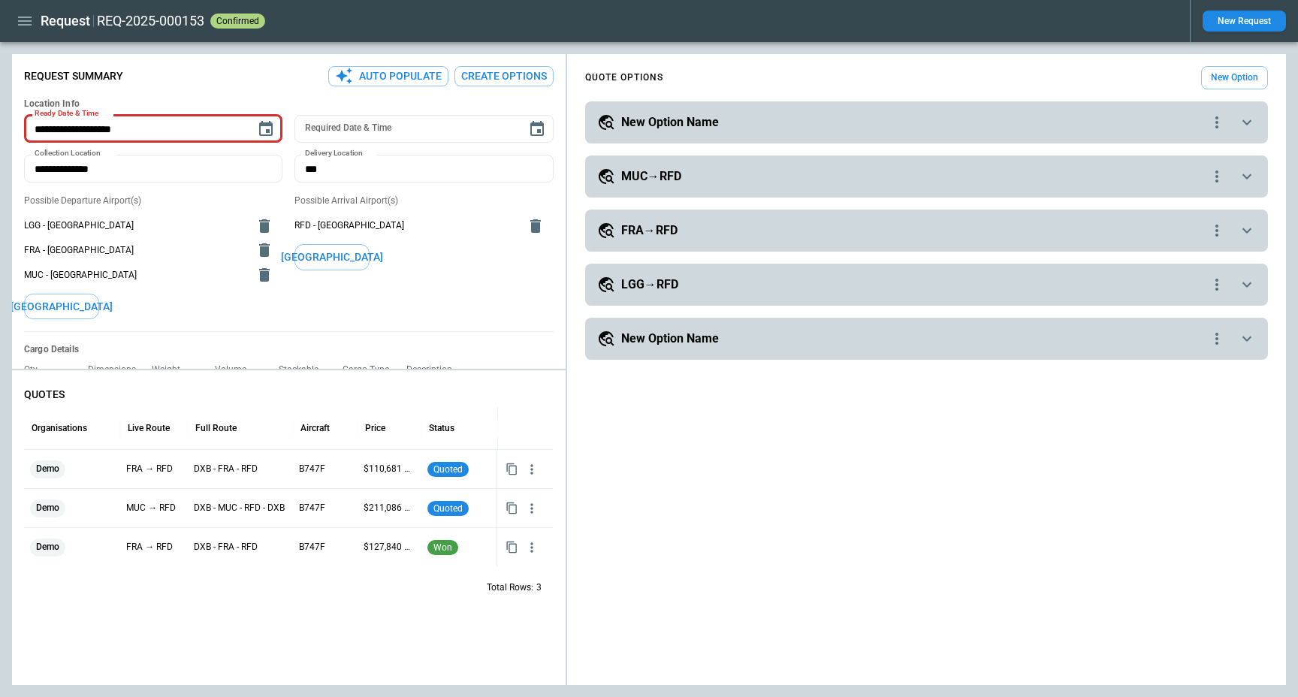
scroll to position [0, 0]
click at [955, 171] on div "MUC→RFD" at bounding box center [902, 177] width 611 height 18
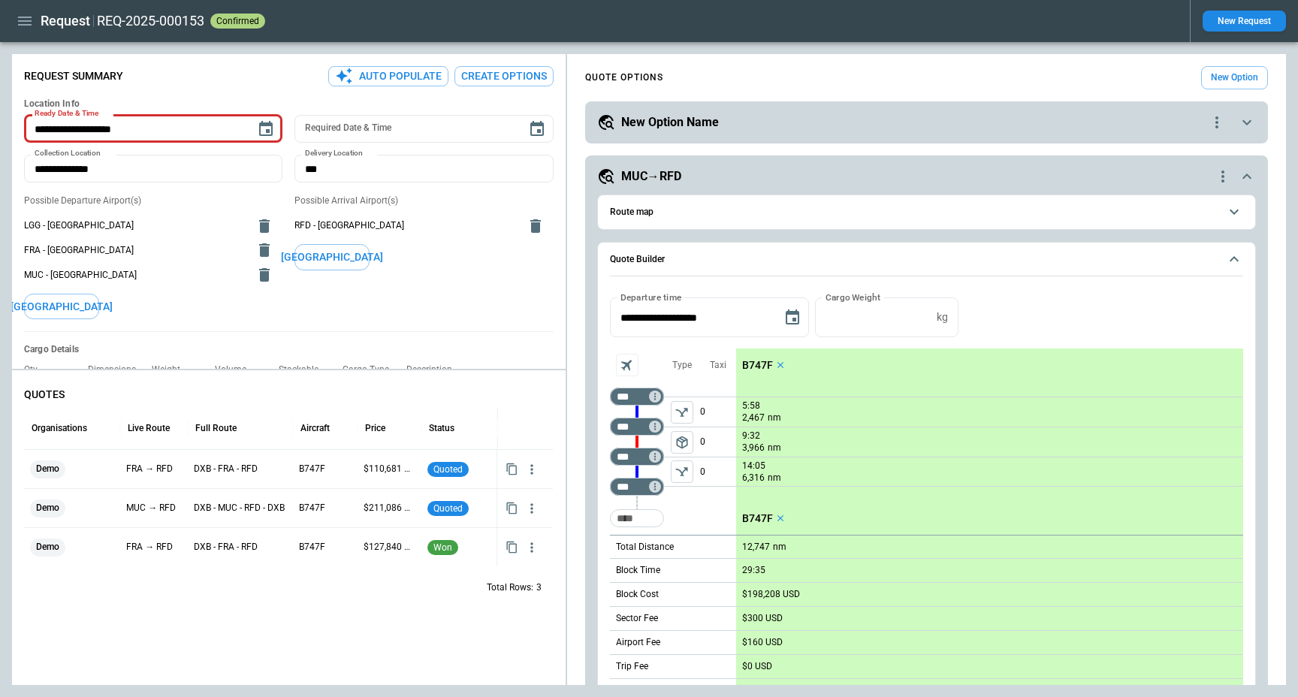
click at [1221, 174] on icon "quote-option-actions" at bounding box center [1223, 177] width 18 height 18
click at [1130, 252] on button "Rename Quote Option" at bounding box center [1163, 246] width 127 height 22
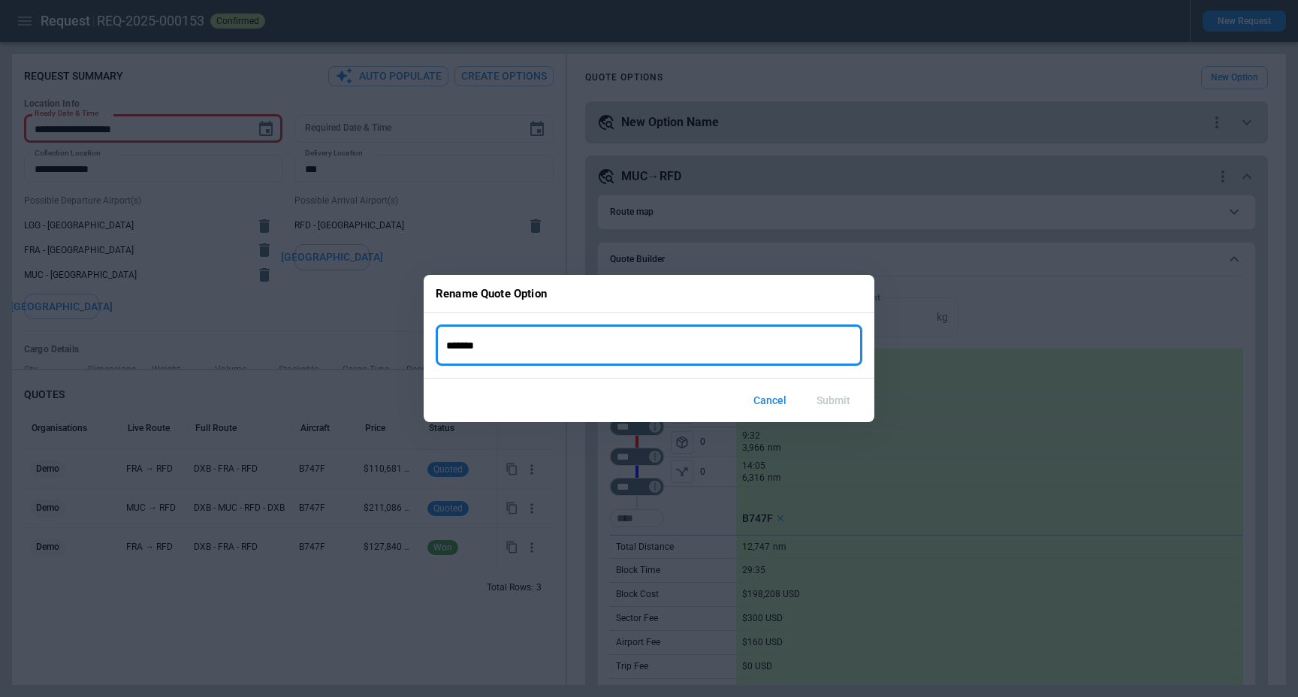
click at [773, 405] on button "Cancel" at bounding box center [769, 401] width 57 height 32
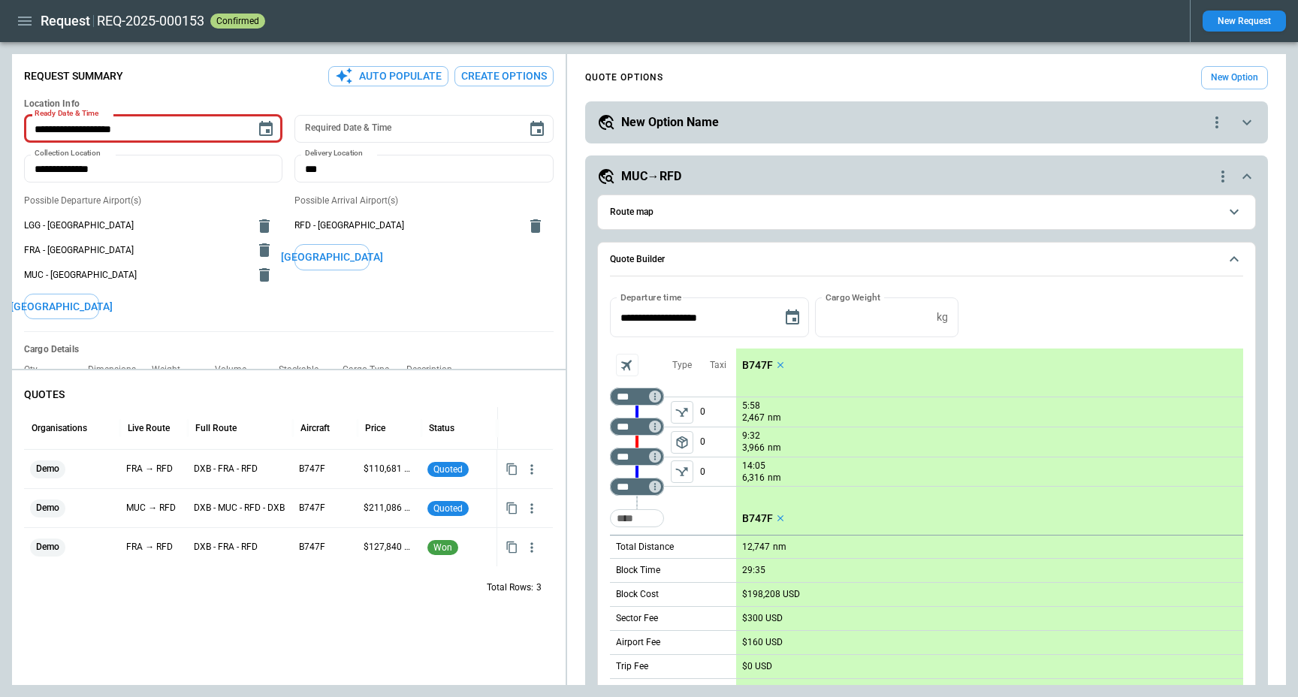
click at [841, 76] on div "QUOTE OPTIONS New Option" at bounding box center [926, 77] width 683 height 23
click at [1012, 260] on span "Quote Builder" at bounding box center [914, 260] width 609 height 10
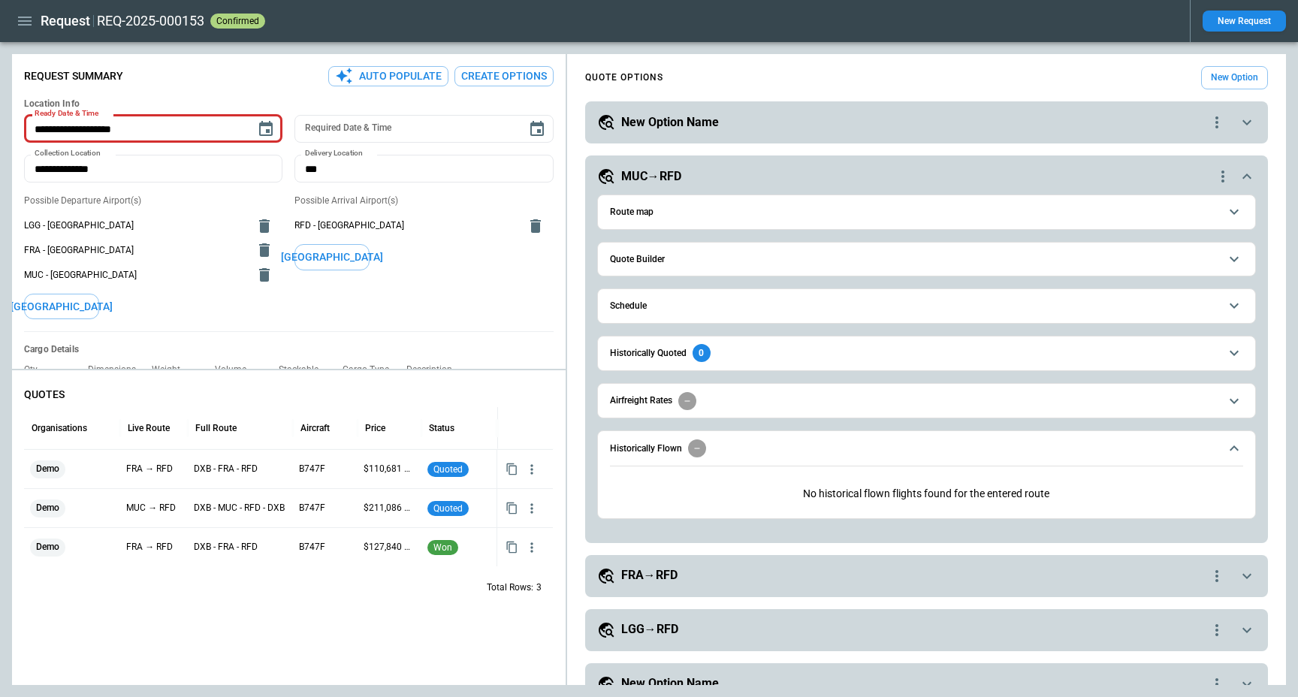
click at [732, 454] on span "Historically Flown" at bounding box center [914, 448] width 609 height 18
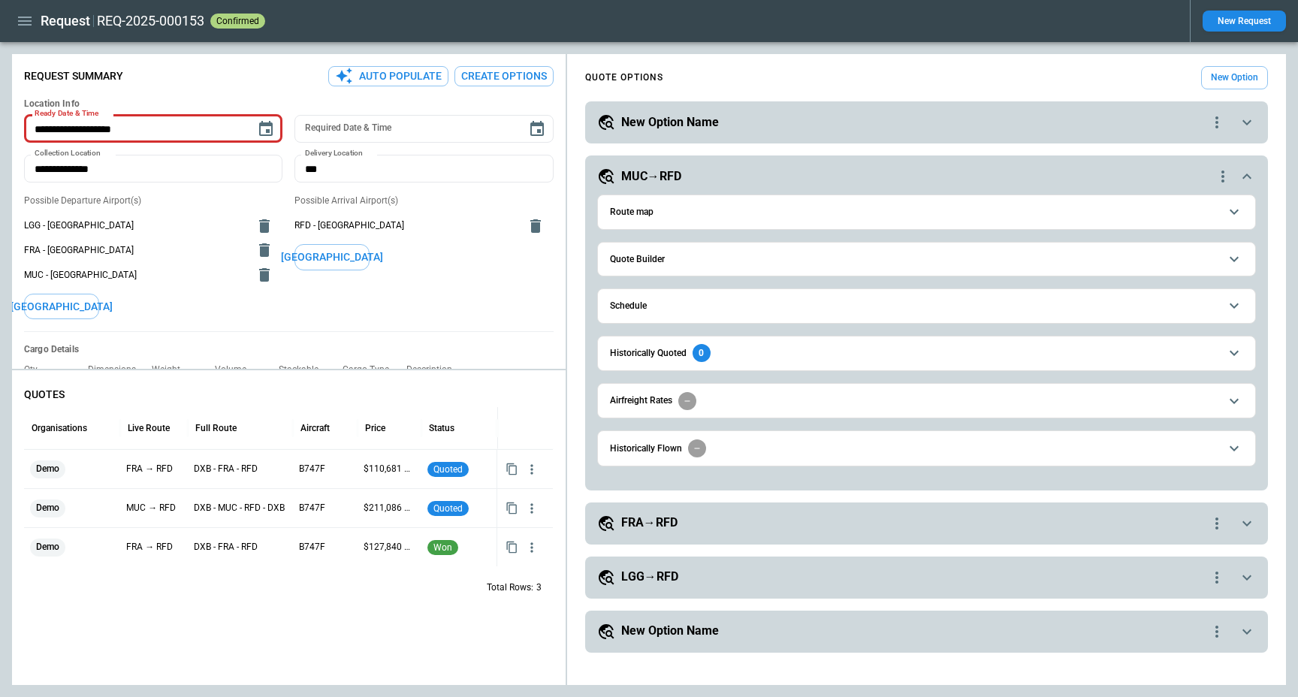
click at [708, 411] on button "Airfreight Rates" at bounding box center [926, 401] width 633 height 34
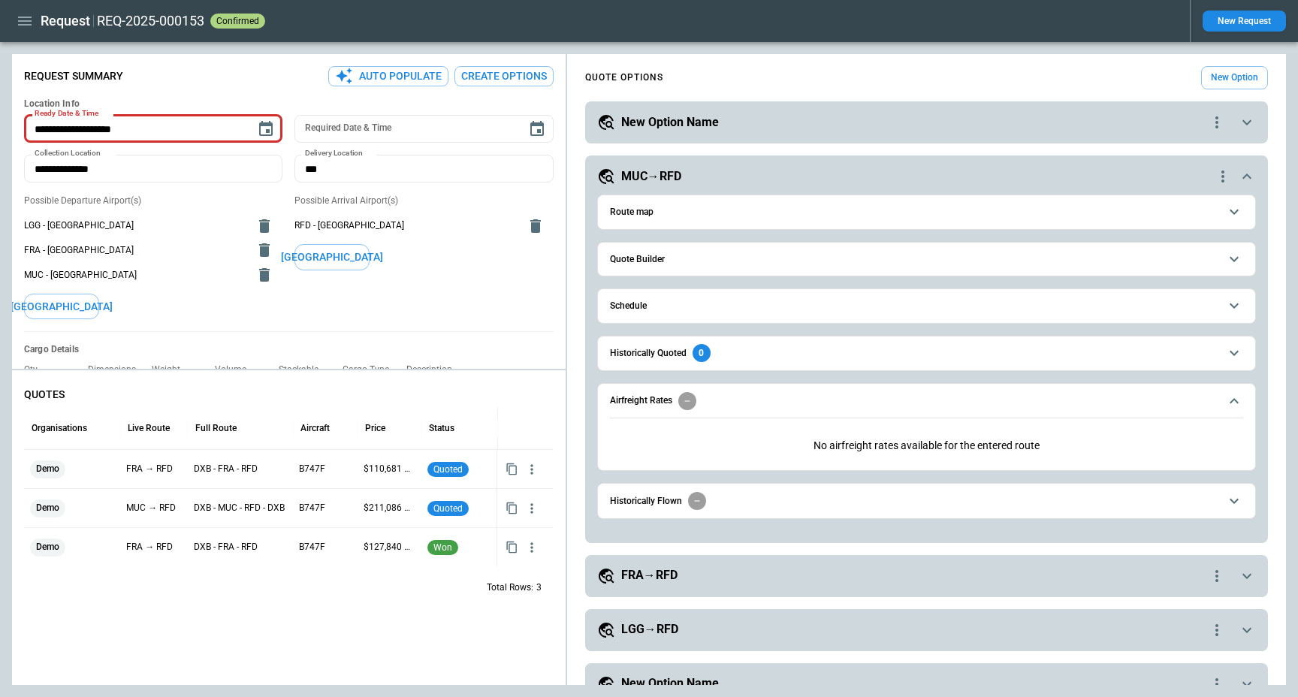
click at [716, 492] on span "Historically Flown" at bounding box center [914, 501] width 609 height 18
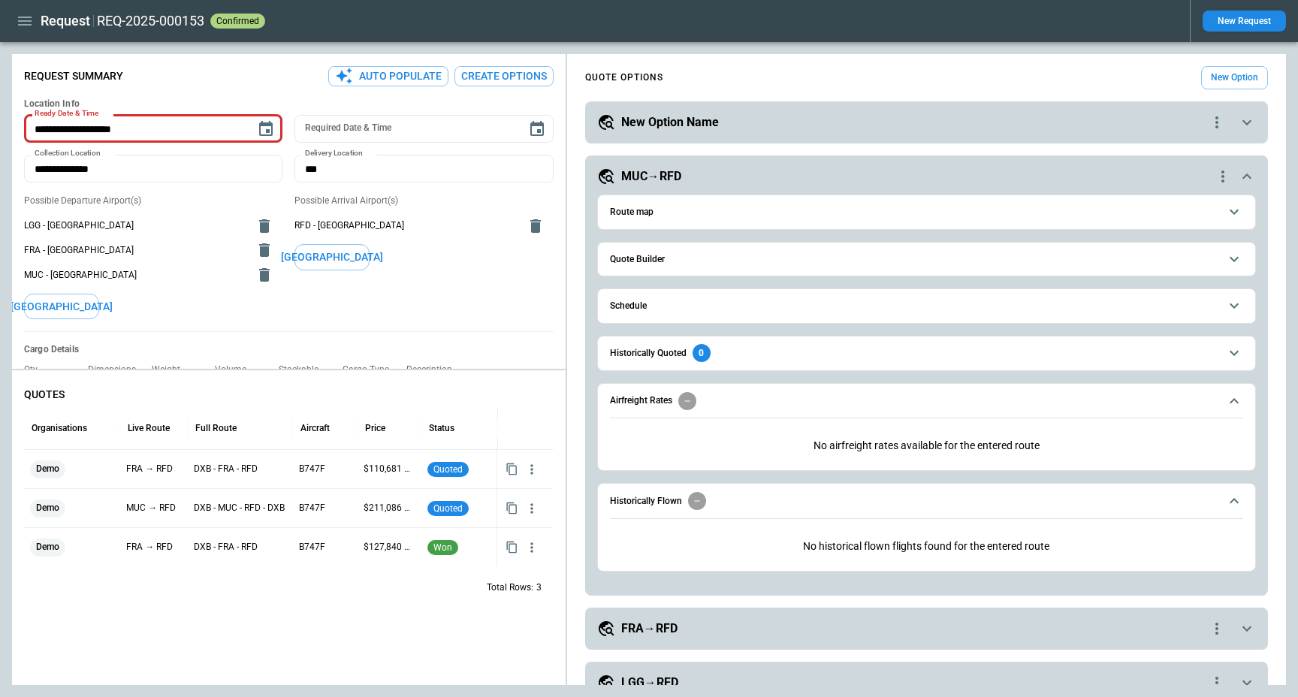
click at [754, 500] on span "Historically Flown" at bounding box center [914, 501] width 609 height 18
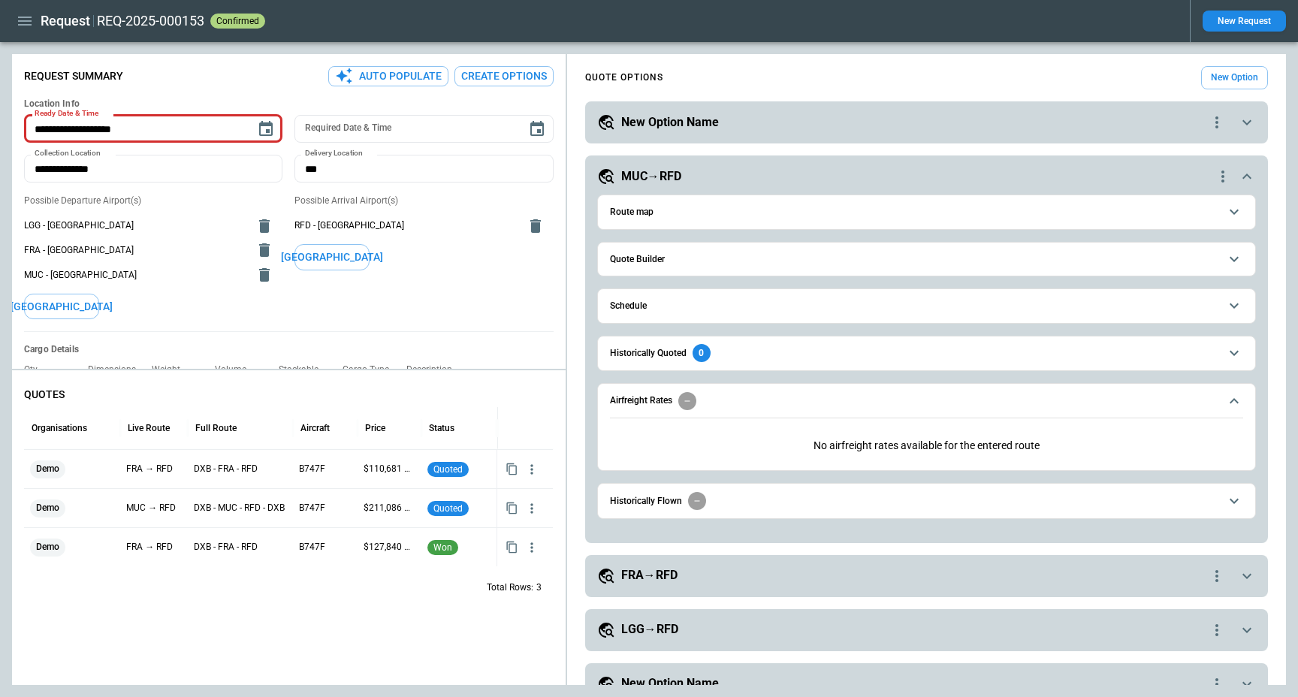
click at [754, 500] on span "Historically Flown" at bounding box center [914, 501] width 609 height 18
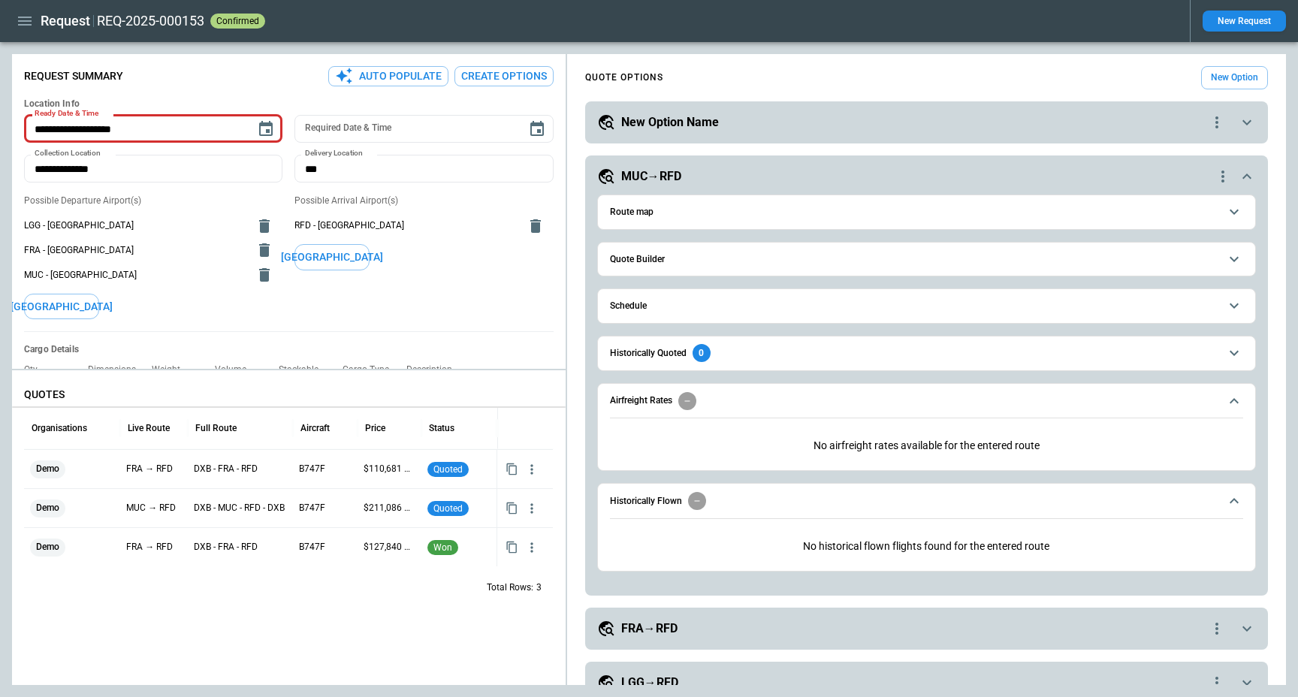
click at [251, 412] on div "**********" at bounding box center [649, 369] width 1274 height 631
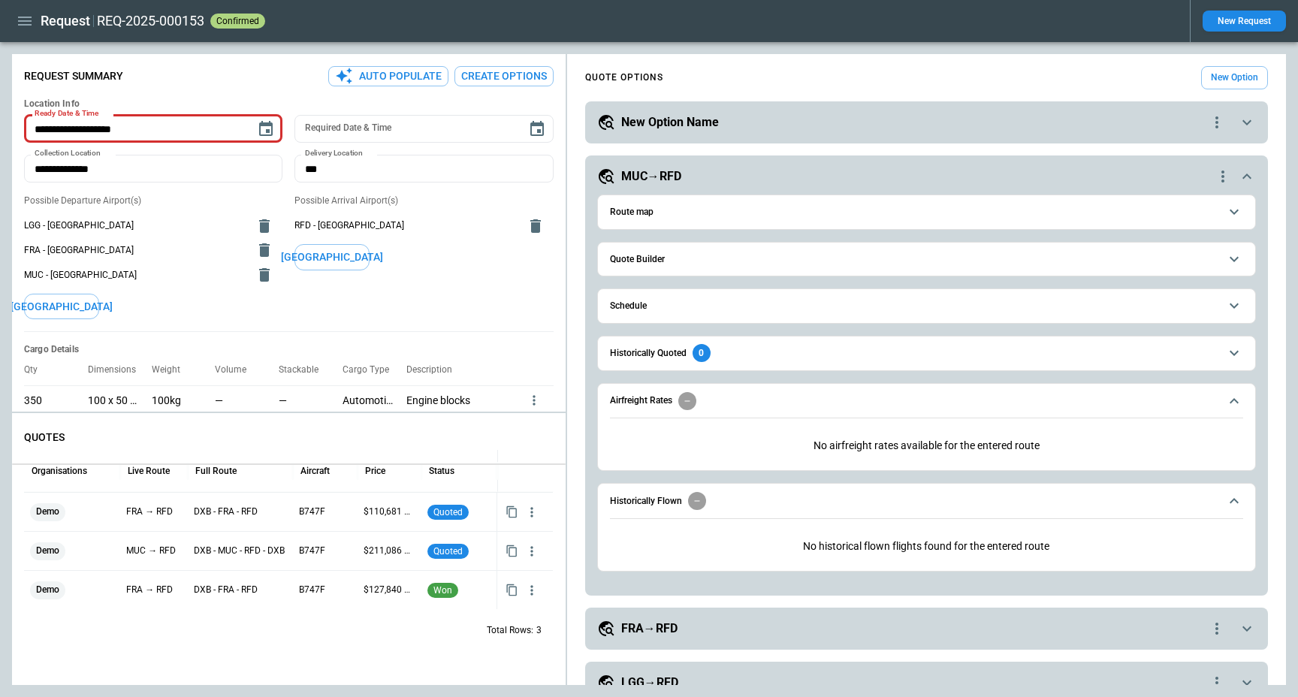
click at [262, 464] on div "**********" at bounding box center [649, 369] width 1274 height 631
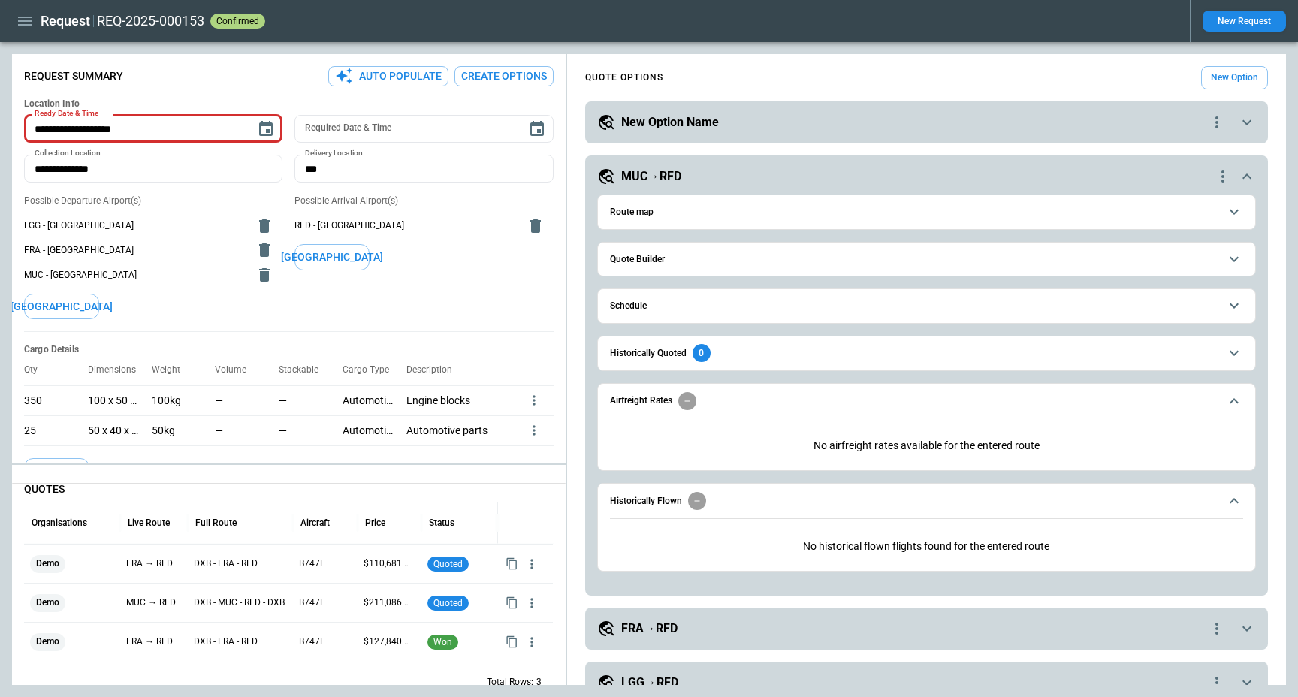
click at [311, 487] on div "**********" at bounding box center [649, 369] width 1274 height 631
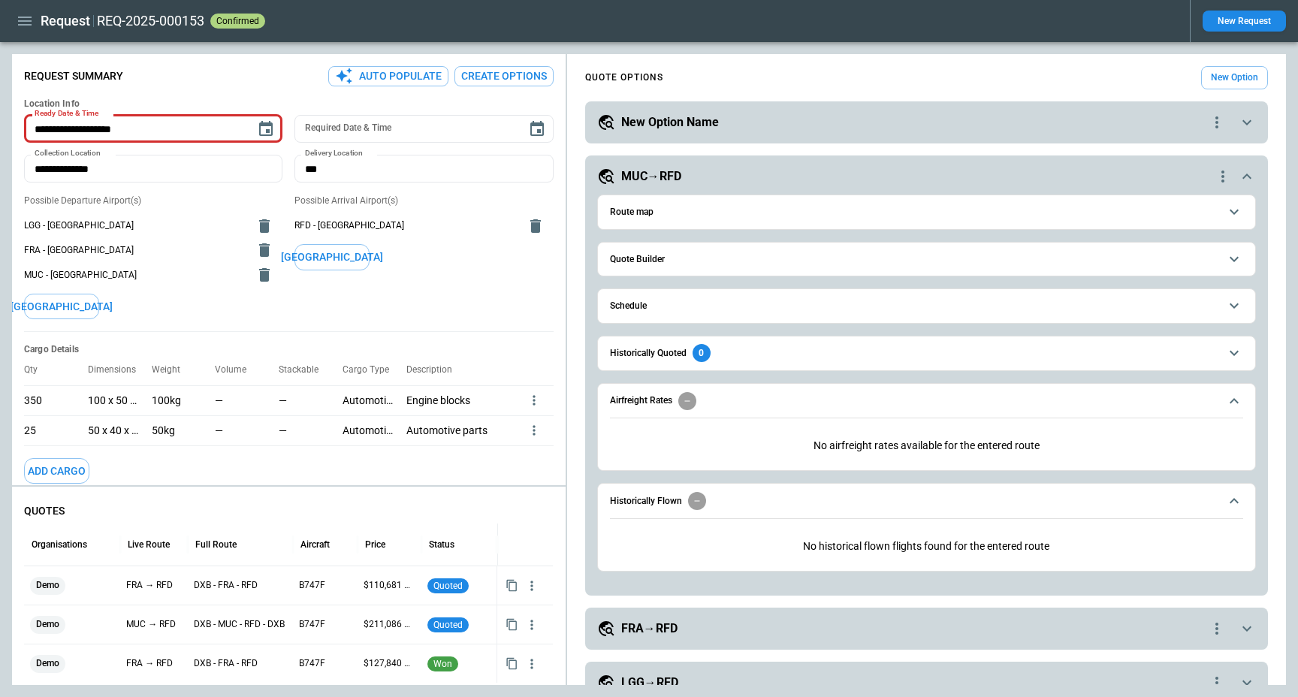
click at [28, 17] on icon "button" at bounding box center [25, 21] width 14 height 9
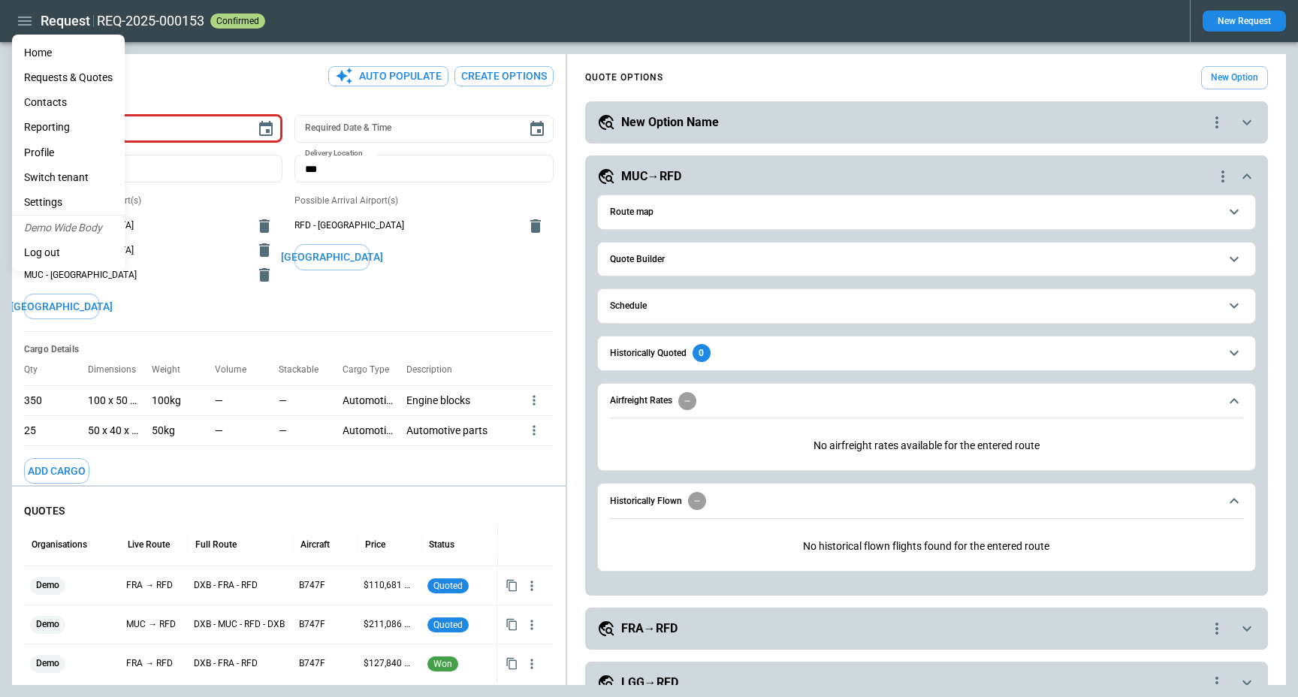
click at [43, 48] on li "Home" at bounding box center [68, 53] width 113 height 25
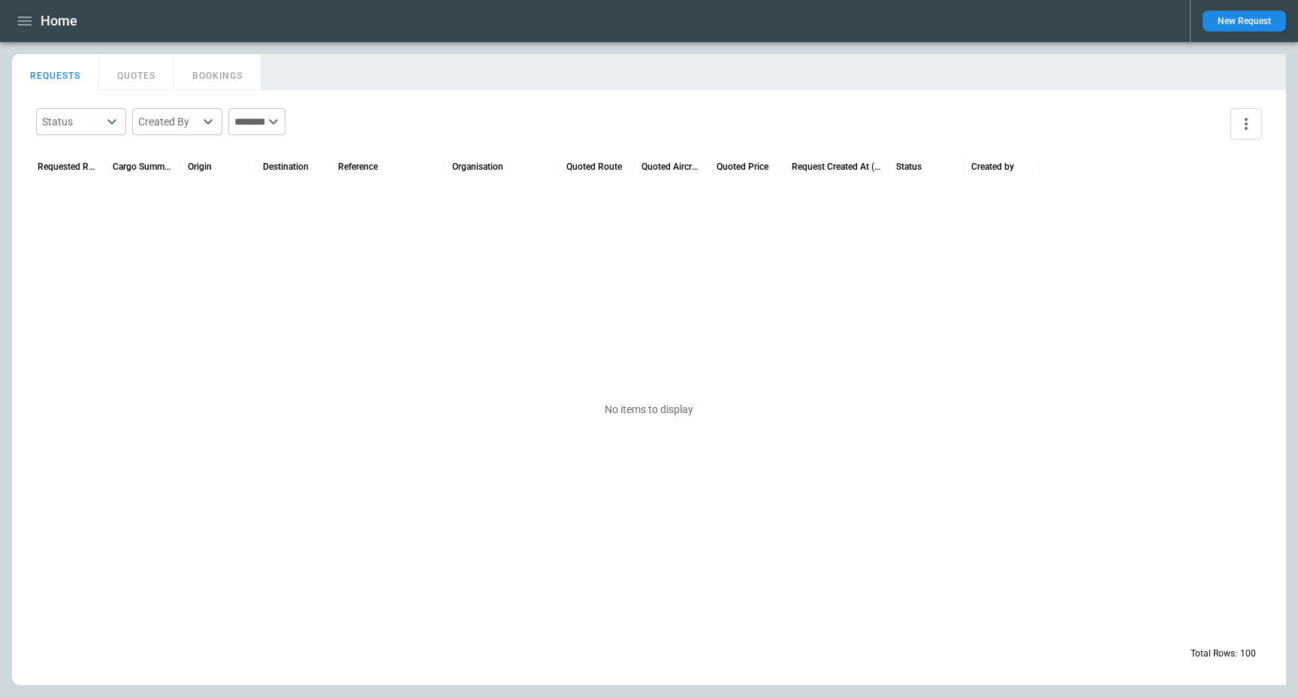
click at [580, 45] on main "FindBorderBarSize REQUESTS QUOTES BOOKINGS Status ​ Created By ​ ​ Requested Ro…" at bounding box center [649, 369] width 1298 height 655
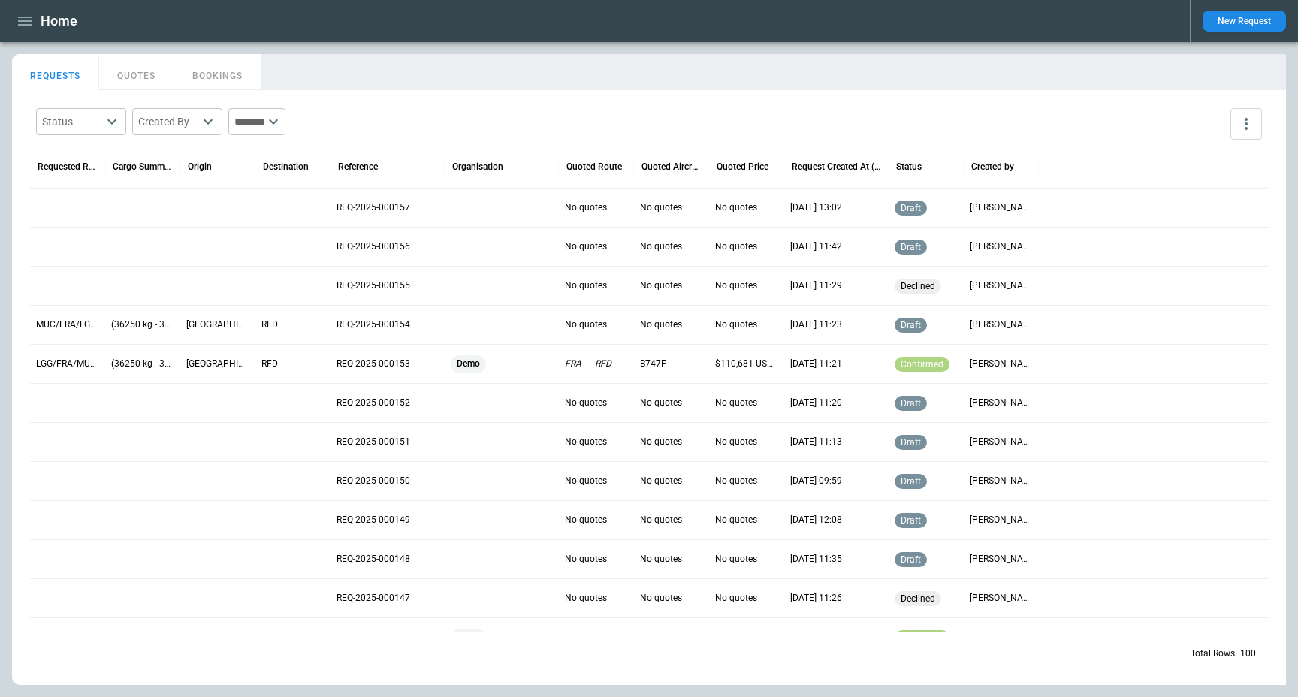
click at [484, 38] on div "Home New Request" at bounding box center [649, 21] width 1298 height 42
